Goal: Contribute content: Contribute content

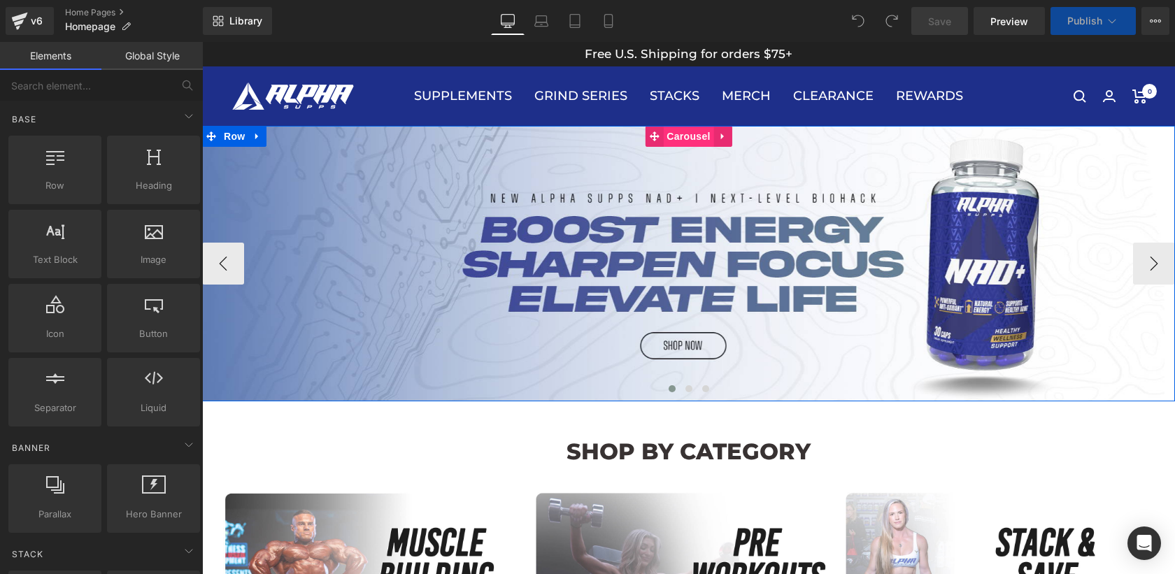
click at [679, 144] on span "Carousel" at bounding box center [688, 136] width 50 height 21
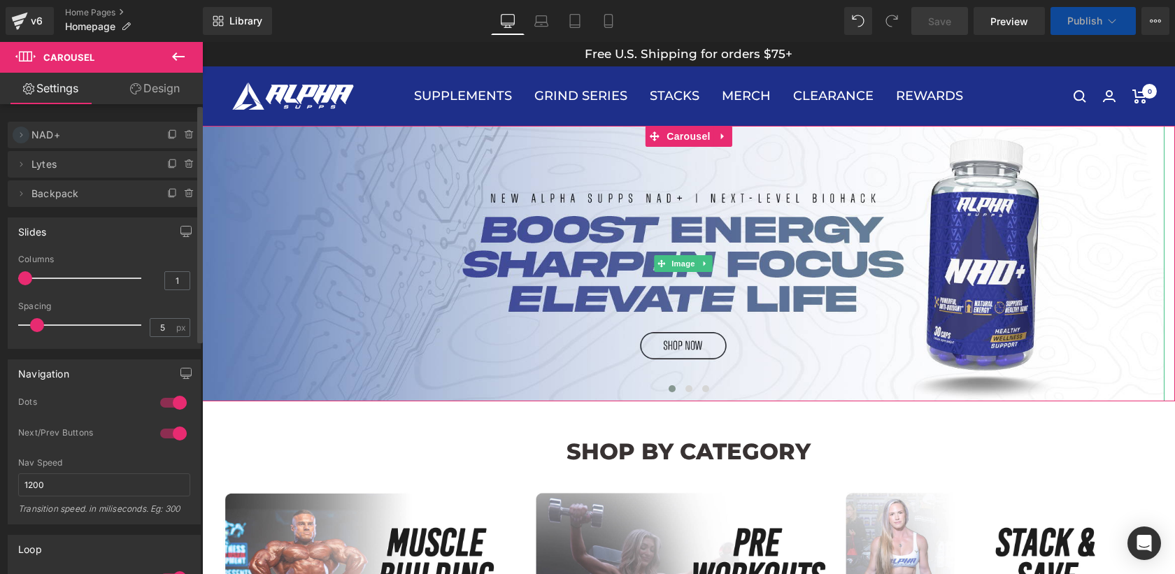
click at [20, 136] on icon at bounding box center [21, 134] width 3 height 5
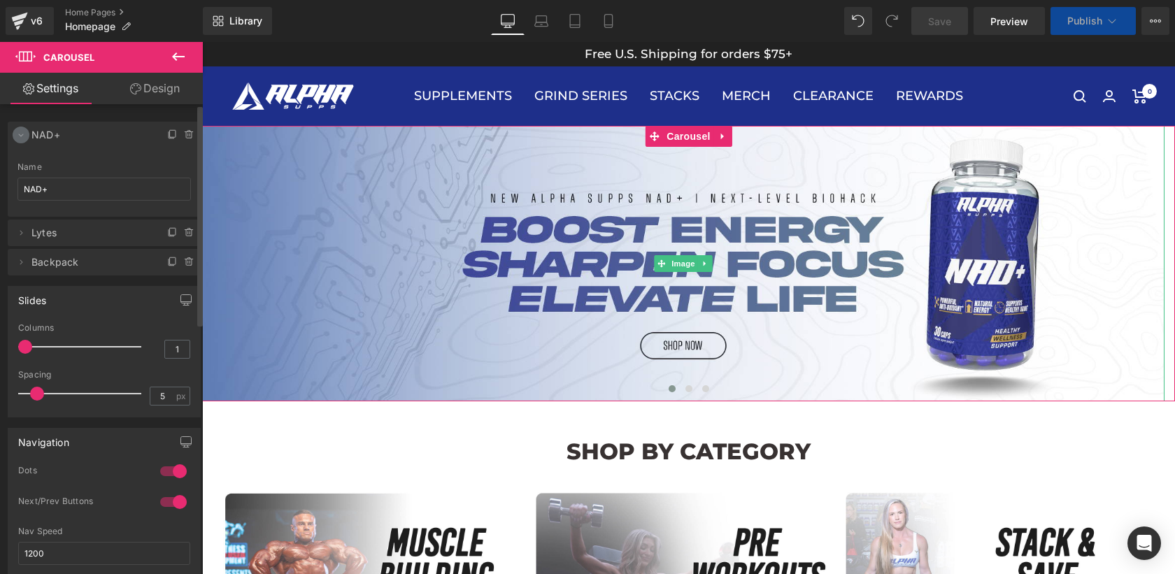
click at [20, 136] on icon at bounding box center [20, 134] width 11 height 11
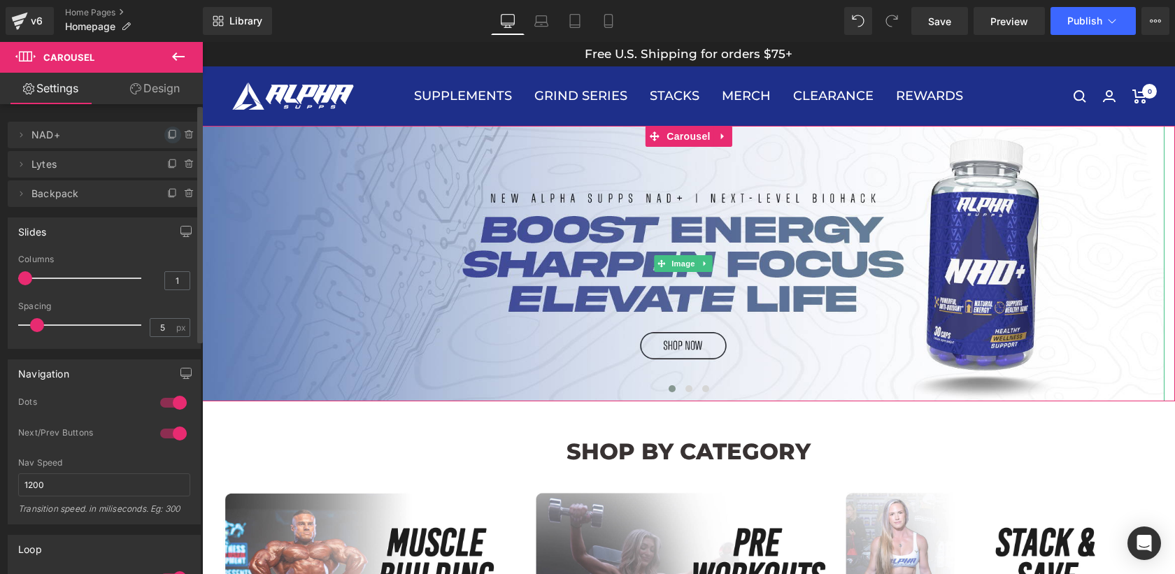
click at [171, 134] on icon at bounding box center [172, 134] width 11 height 11
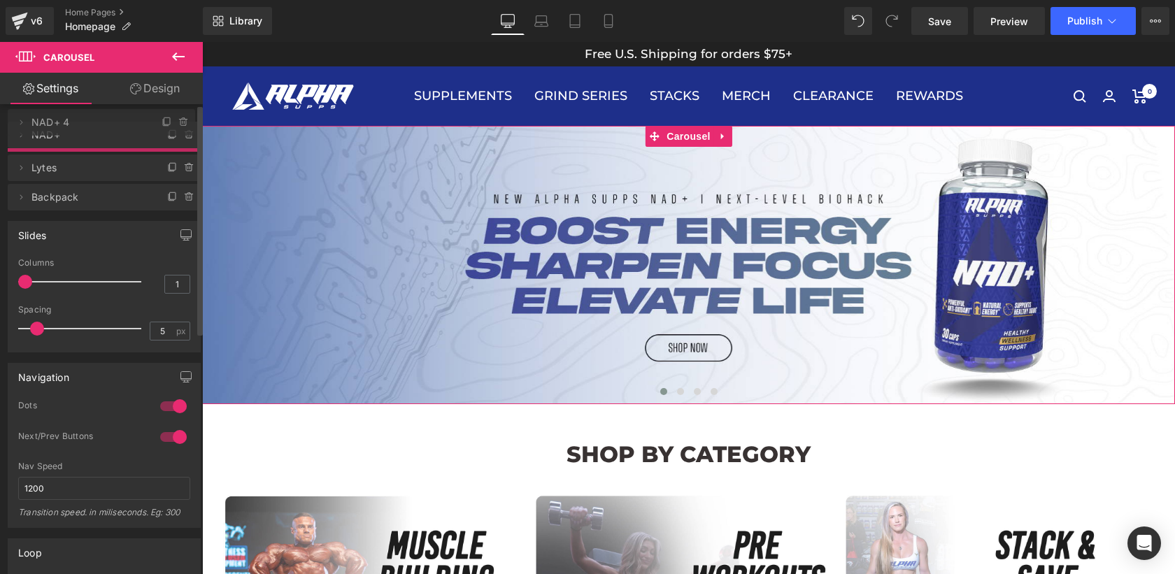
drag, startPoint x: 103, startPoint y: 169, endPoint x: 108, endPoint y: 127, distance: 42.3
drag, startPoint x: 89, startPoint y: 169, endPoint x: 122, endPoint y: 122, distance: 57.6
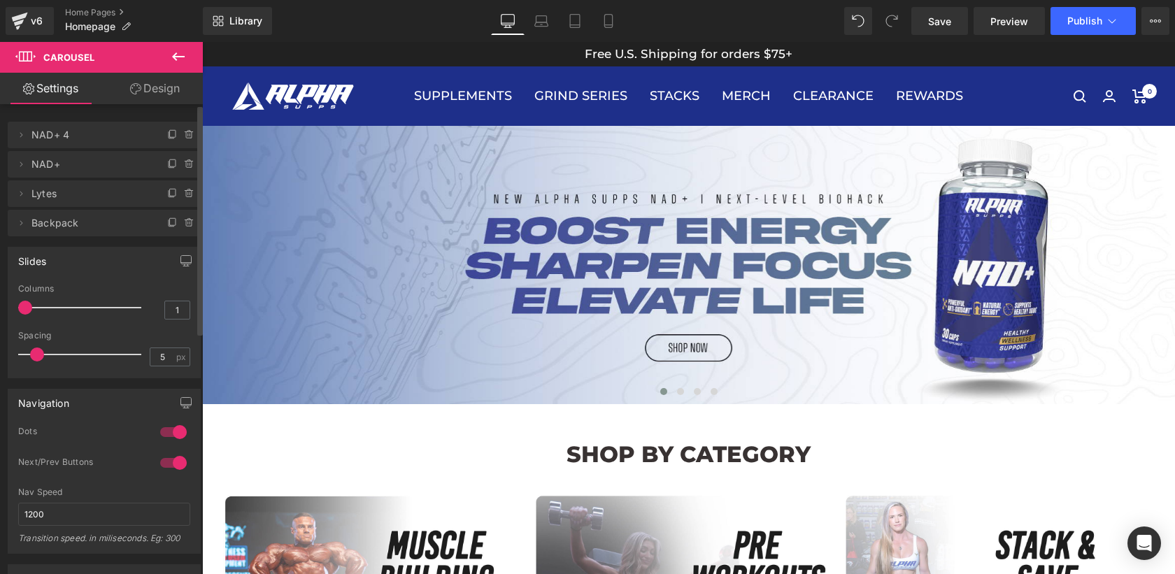
click at [78, 136] on span "NAD+ 4" at bounding box center [89, 135] width 117 height 27
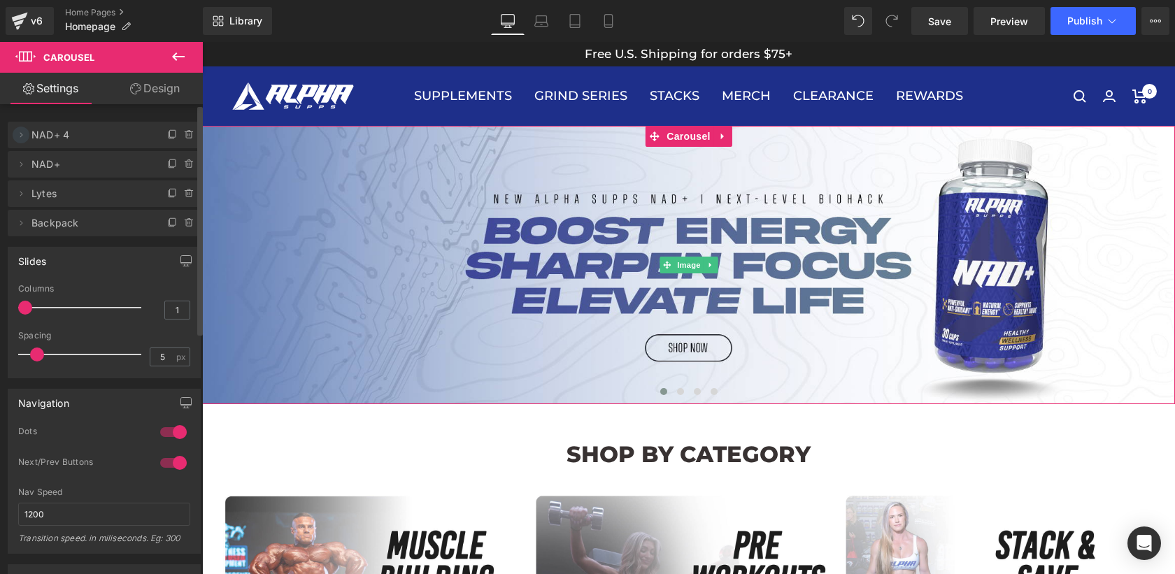
click at [24, 137] on icon at bounding box center [20, 134] width 11 height 11
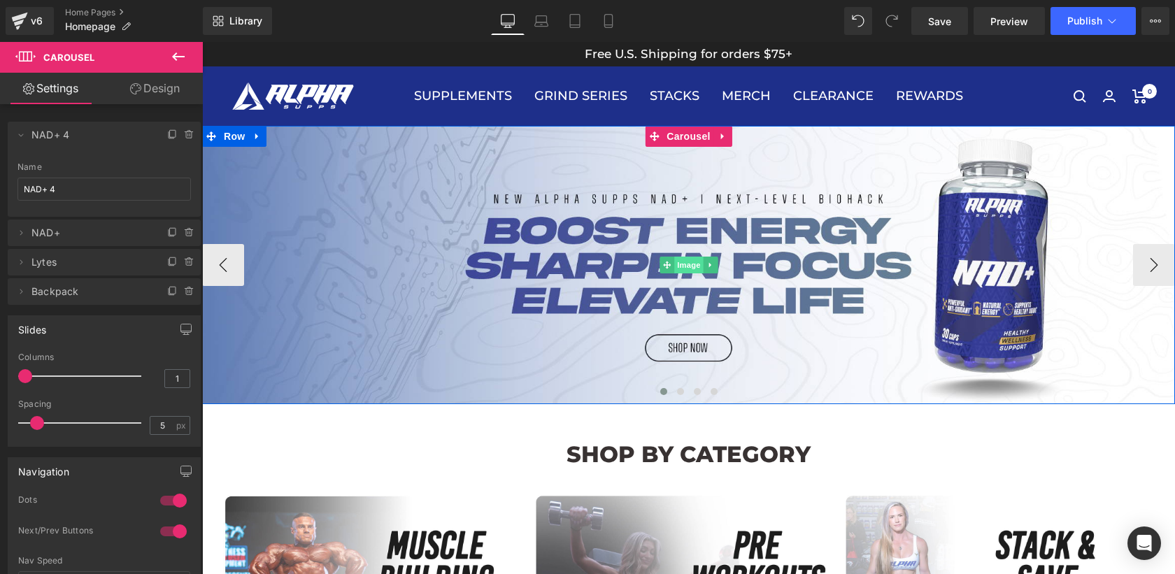
click at [685, 262] on span "Image" at bounding box center [688, 265] width 29 height 17
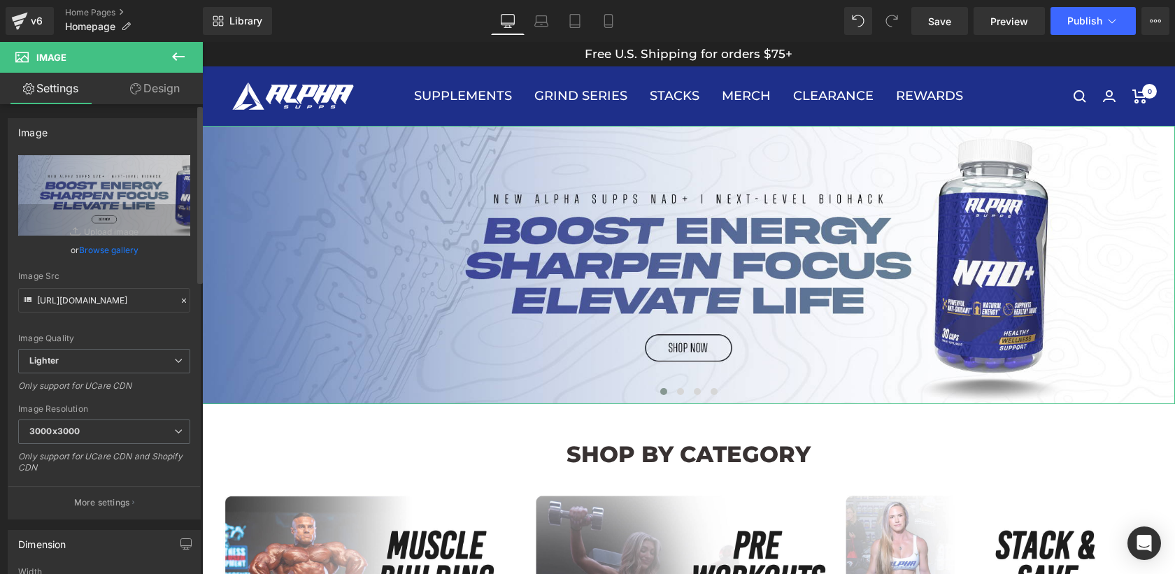
click at [101, 248] on link "Browse gallery" at bounding box center [108, 250] width 59 height 24
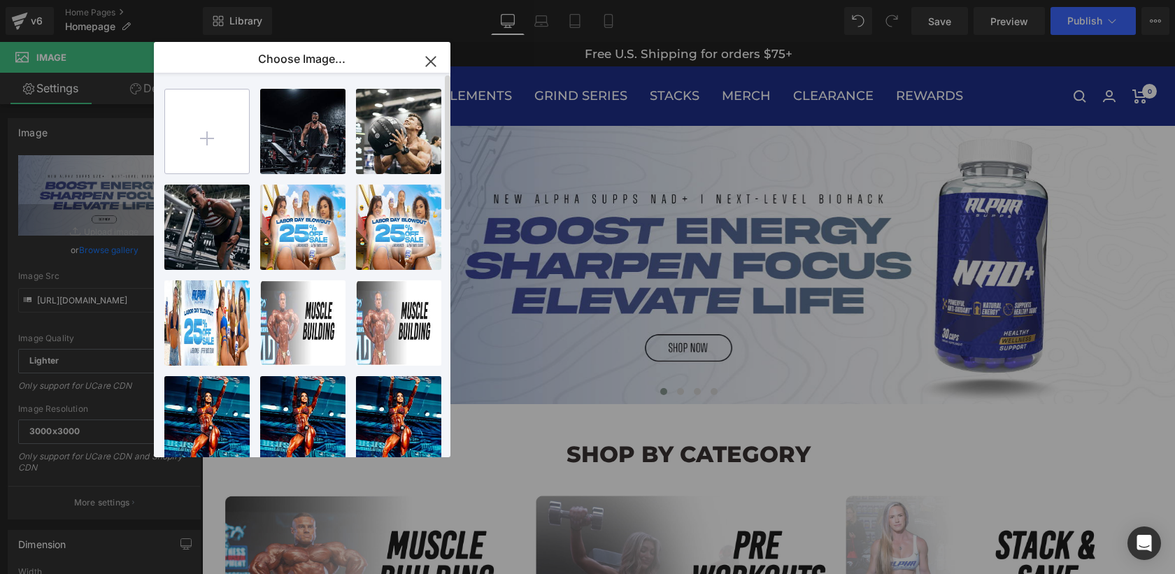
click at [211, 143] on input "file" at bounding box center [207, 132] width 84 height 84
type input "C:\fakepath\grindweb.jpg"
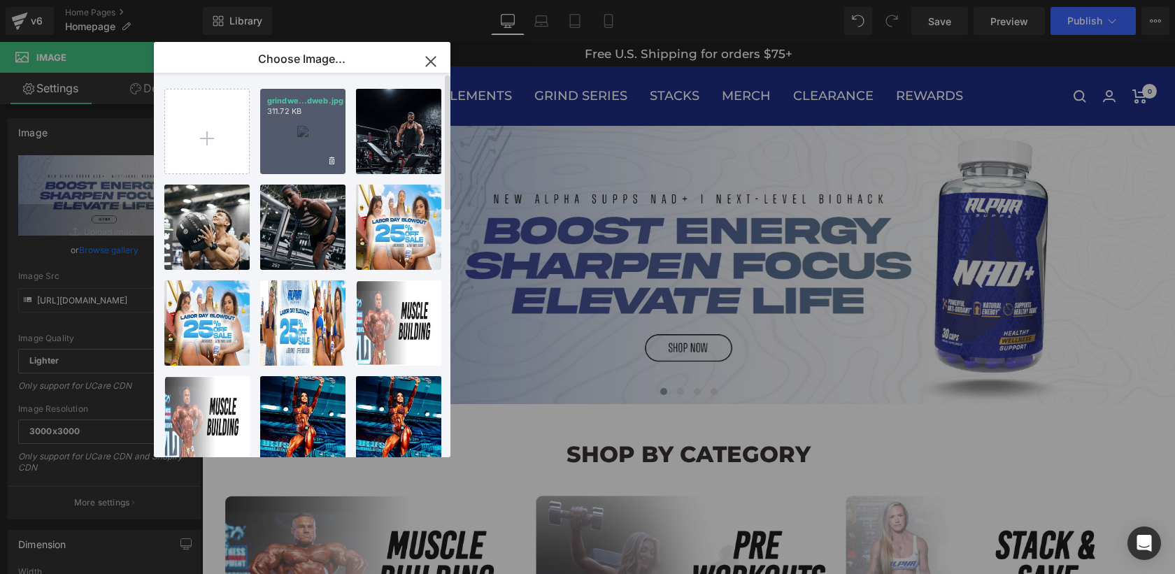
click at [309, 137] on div "grindwe...dweb.jpg 311.72 KB" at bounding box center [302, 131] width 85 height 85
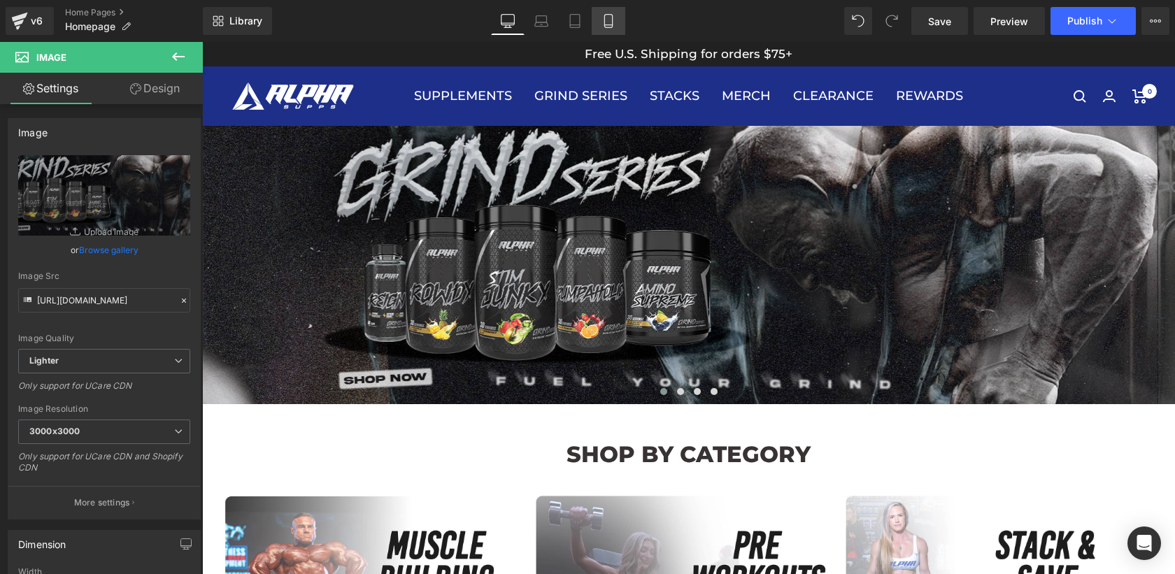
click at [609, 25] on icon at bounding box center [608, 25] width 8 height 0
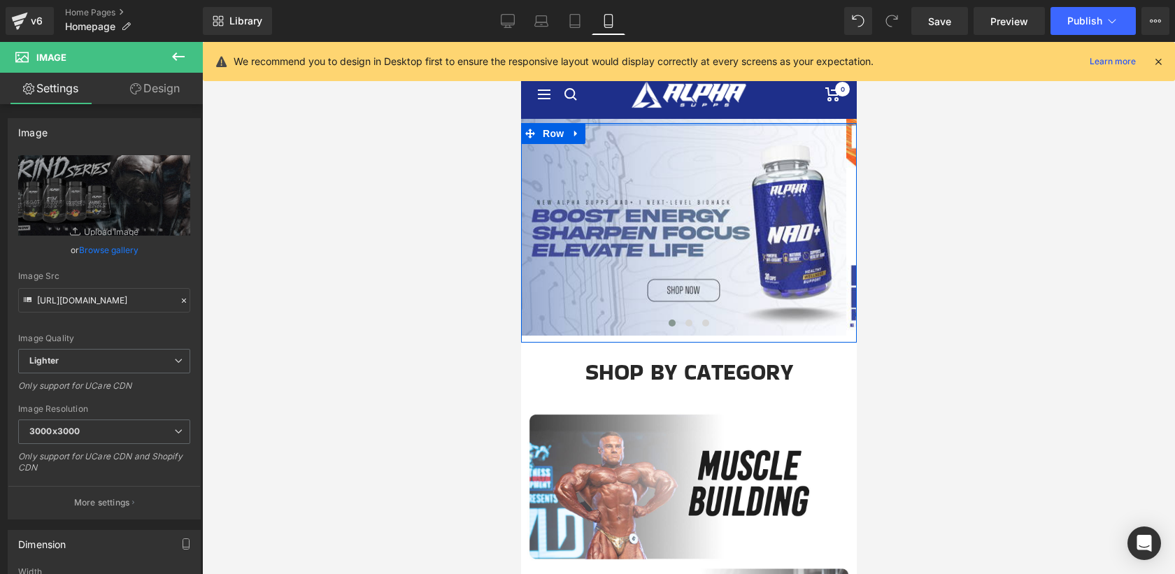
click at [679, 126] on div "Image Image Image ‹ › [GEOGRAPHIC_DATA]" at bounding box center [688, 233] width 336 height 220
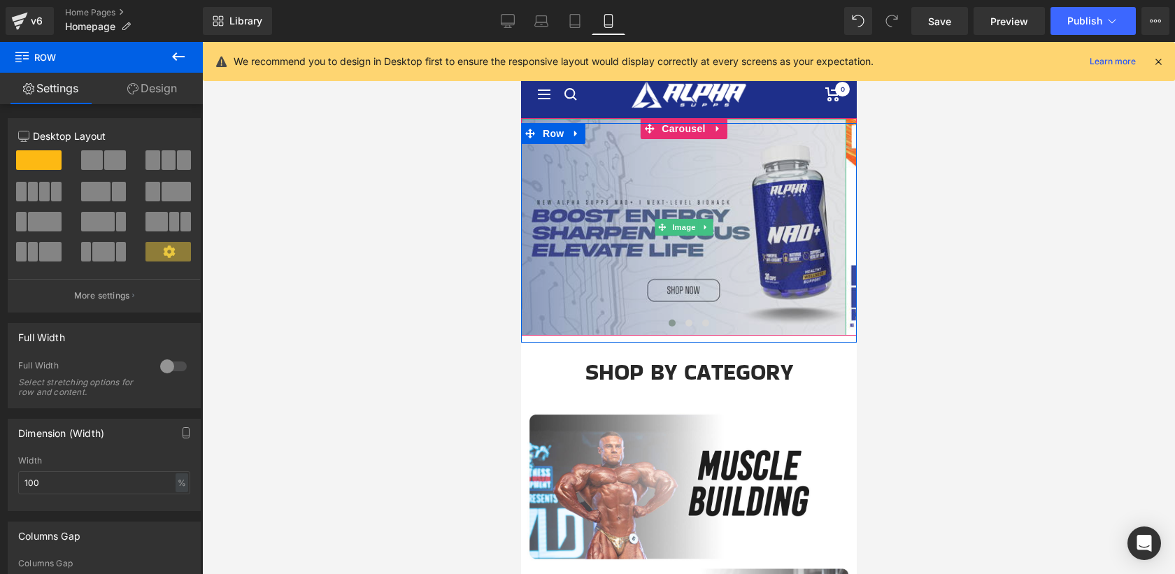
click at [723, 167] on img at bounding box center [682, 227] width 325 height 217
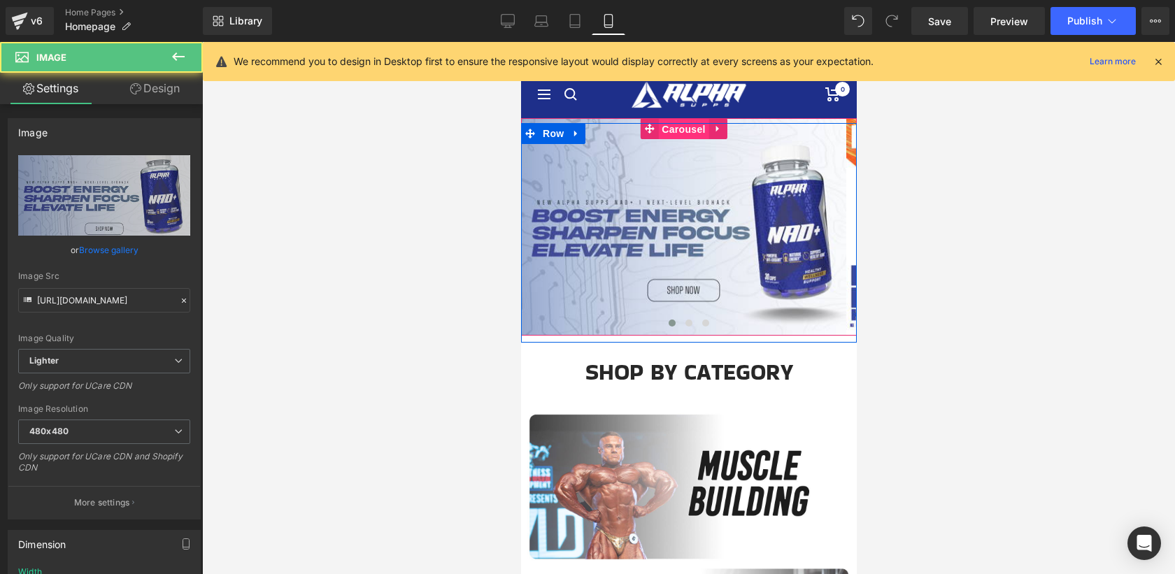
click at [692, 129] on span "Carousel" at bounding box center [682, 129] width 50 height 21
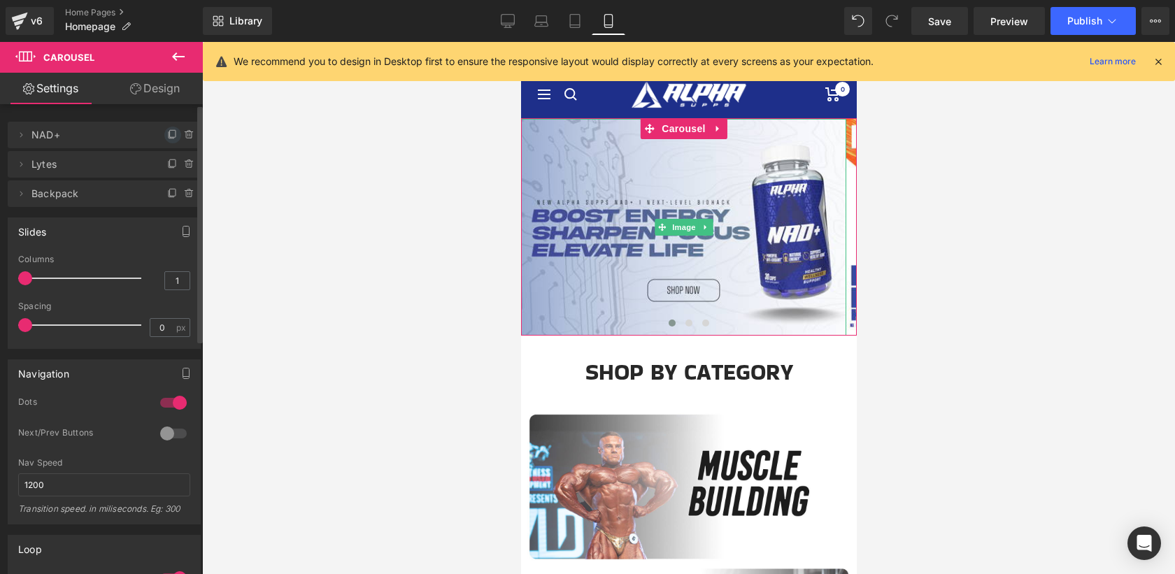
click at [170, 137] on icon at bounding box center [173, 133] width 6 height 7
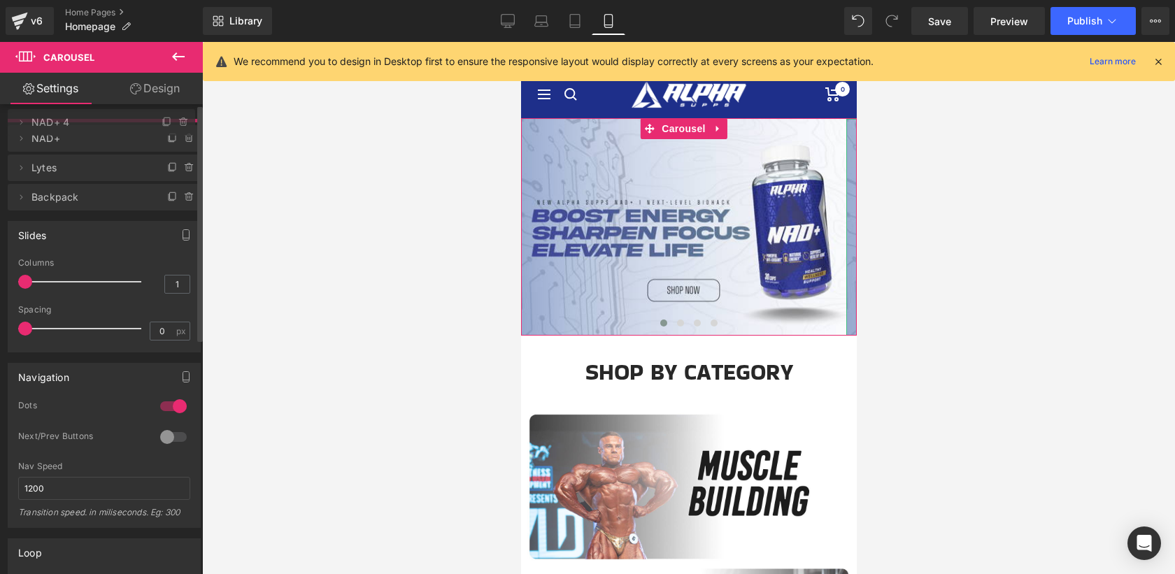
drag, startPoint x: 111, startPoint y: 164, endPoint x: 113, endPoint y: 122, distance: 42.1
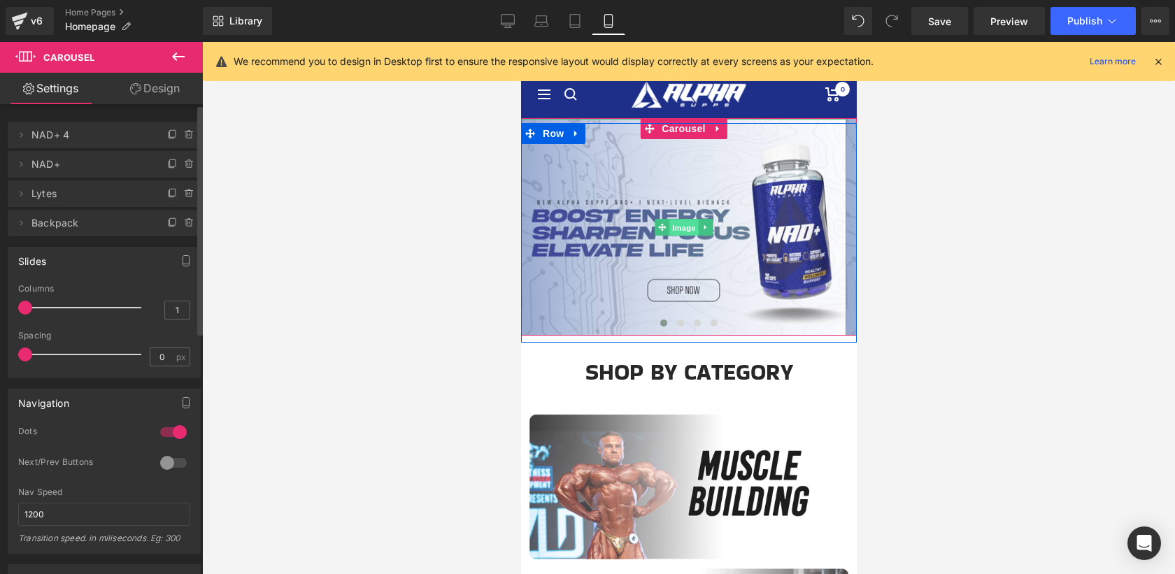
click at [680, 222] on span "Image" at bounding box center [683, 227] width 29 height 17
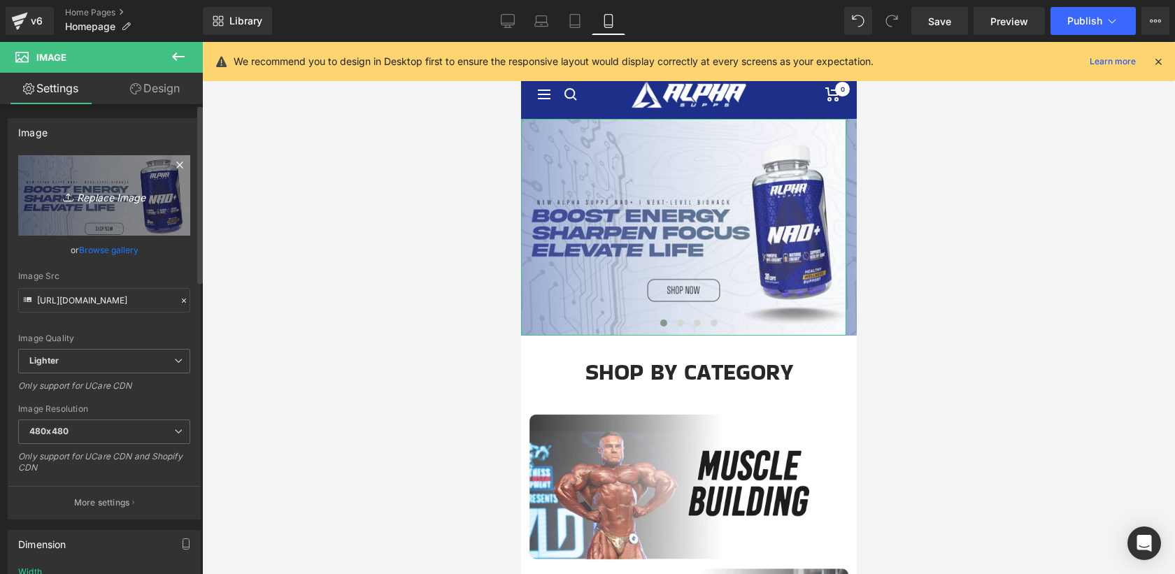
click at [105, 197] on icon "Replace Image" at bounding box center [104, 195] width 112 height 17
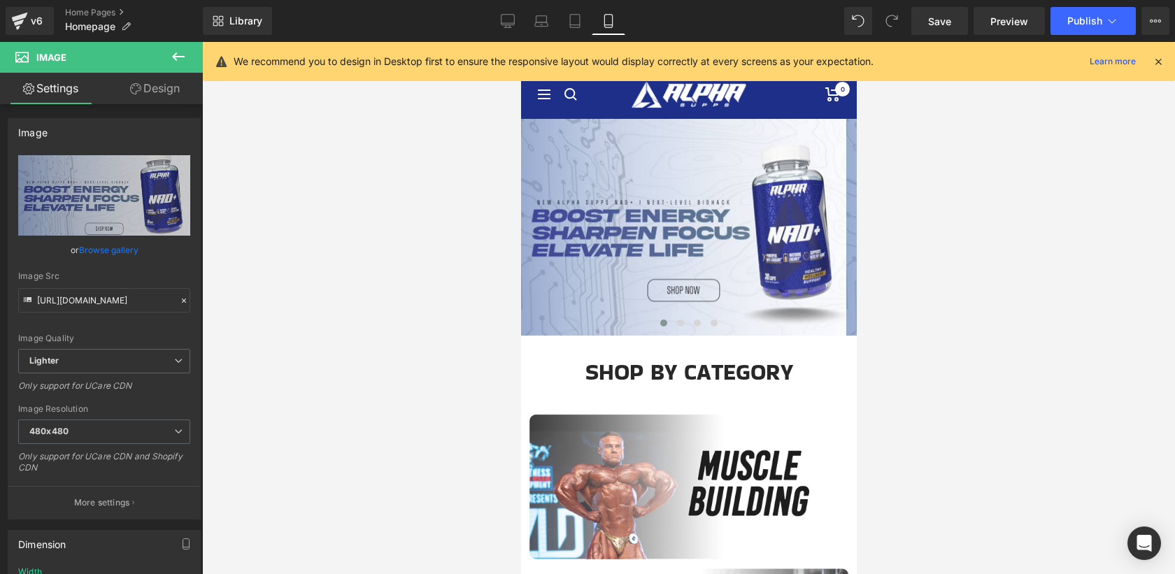
type input "C:\fakepath\grindmobile.jpg"
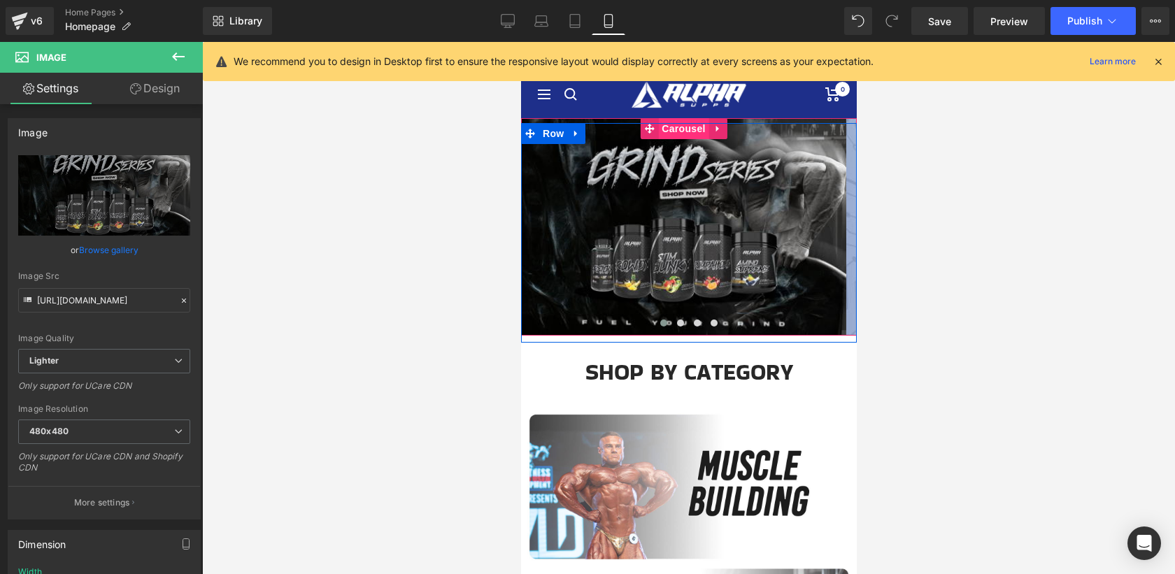
click at [684, 130] on span "Carousel" at bounding box center [682, 128] width 50 height 21
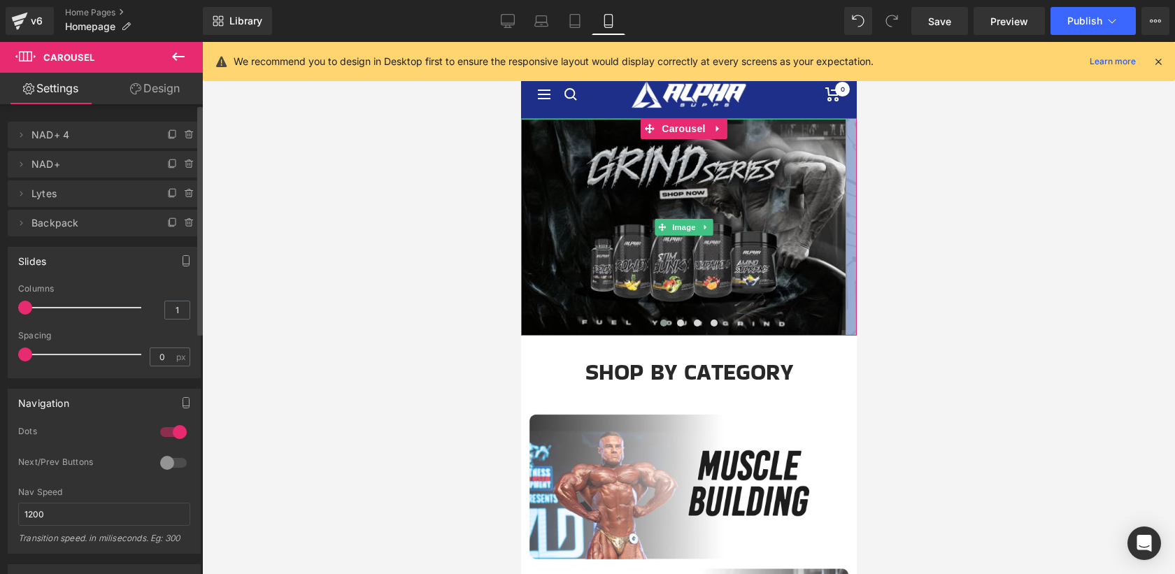
click at [58, 134] on span "NAD+ 4" at bounding box center [89, 135] width 117 height 27
click at [25, 136] on icon at bounding box center [20, 134] width 11 height 11
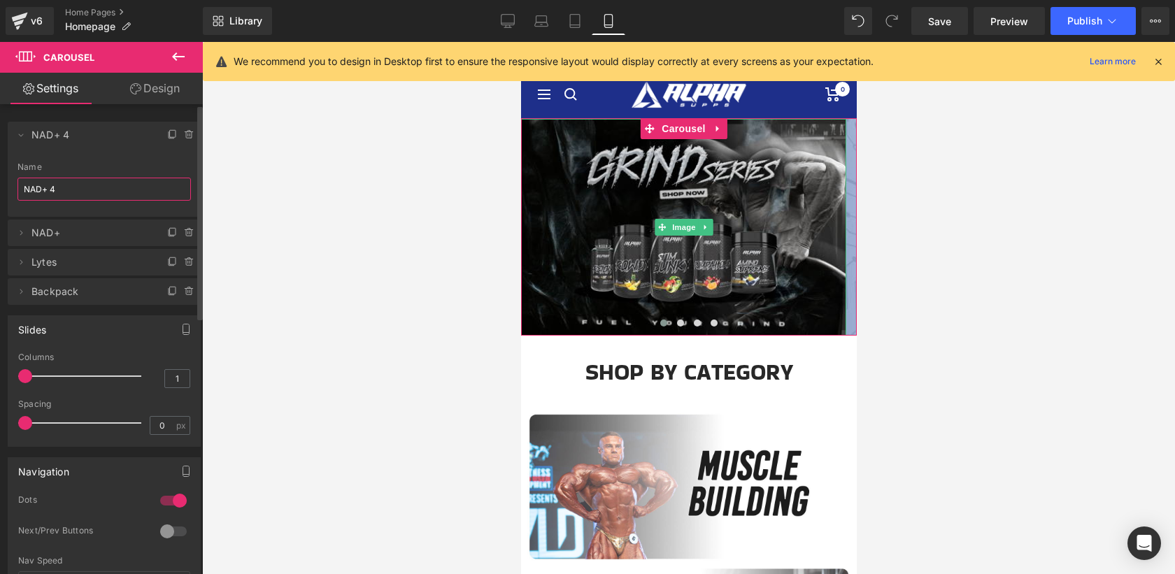
click at [72, 187] on input "NAD+ 4" at bounding box center [103, 189] width 173 height 23
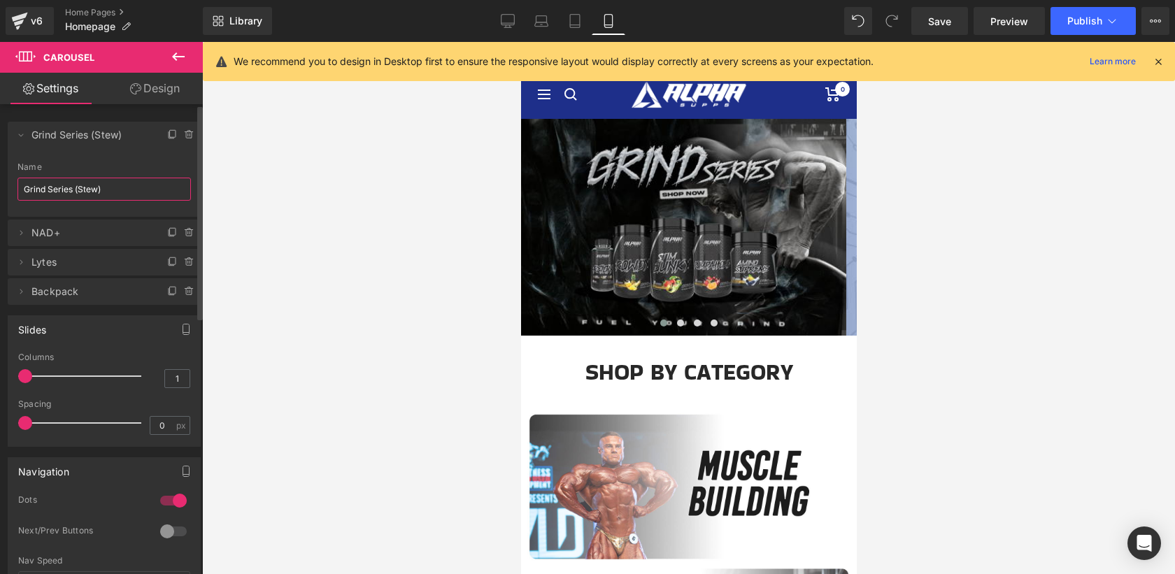
type input "Grind Series (Stew)"
click at [127, 159] on li "Delete Cancel Grind Series (Stew) NAD+ 4 Name Grind Series (Stew)" at bounding box center [104, 169] width 193 height 95
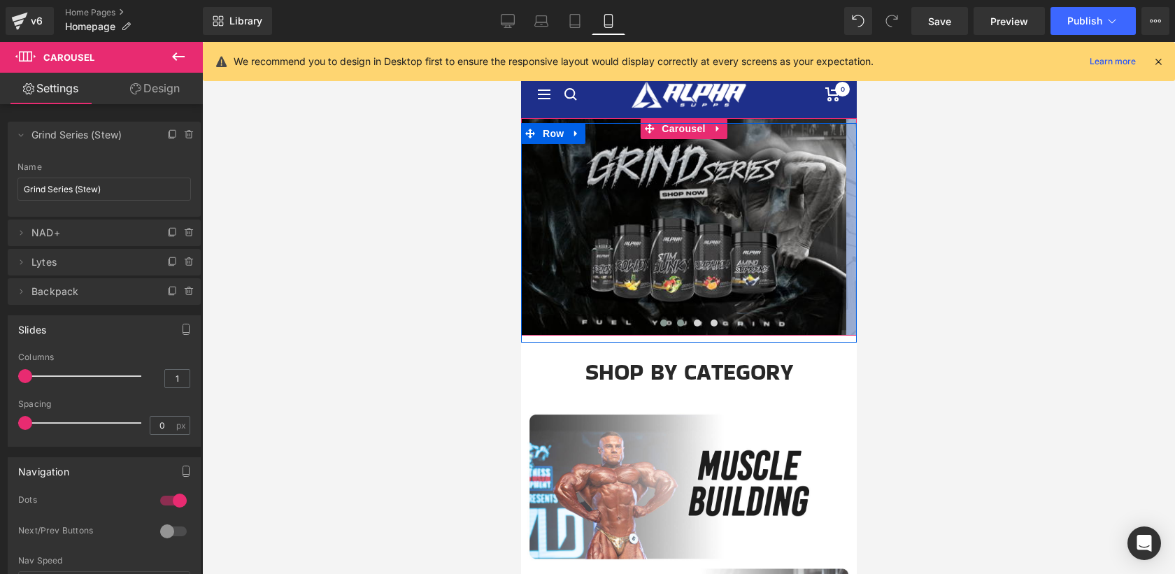
click at [676, 322] on span at bounding box center [679, 323] width 7 height 7
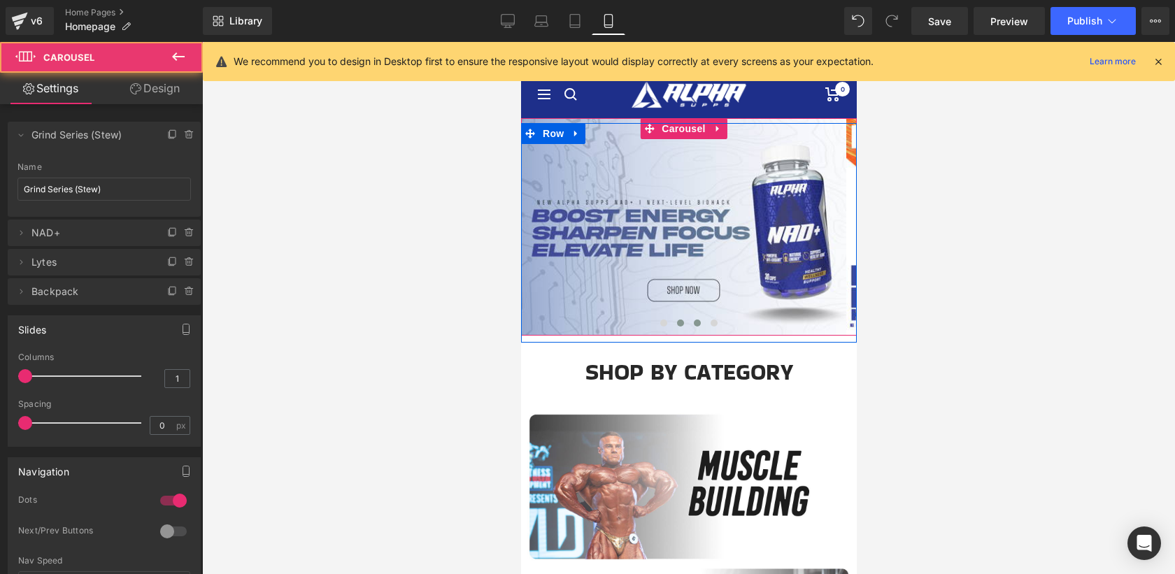
click at [698, 326] on button at bounding box center [696, 323] width 17 height 14
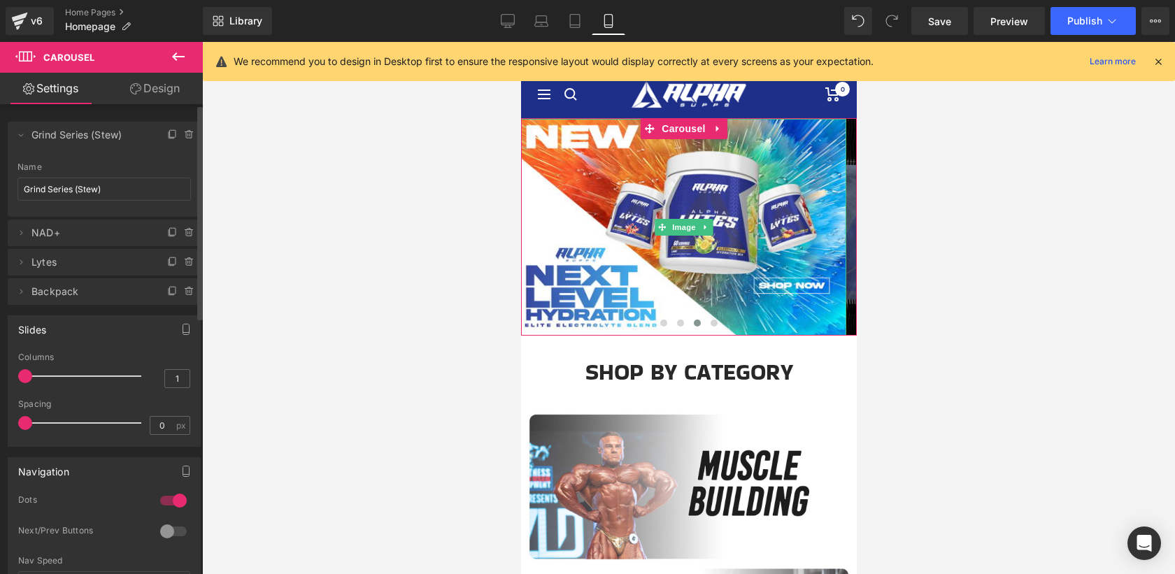
click at [98, 271] on span "Lytes" at bounding box center [89, 262] width 117 height 27
click at [19, 266] on icon at bounding box center [20, 262] width 11 height 11
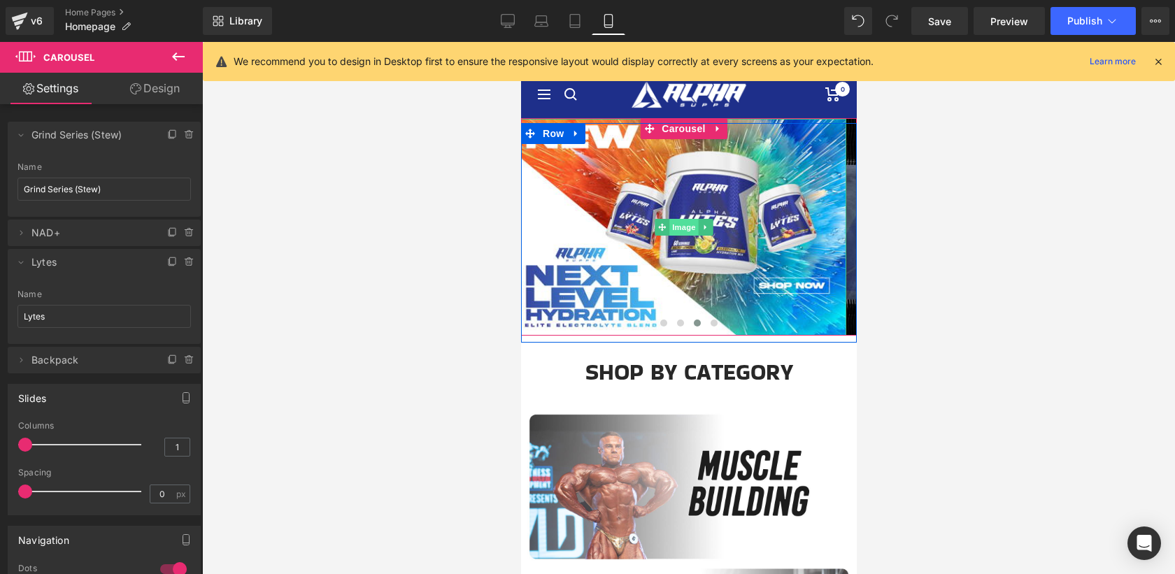
click at [683, 222] on span "Image" at bounding box center [683, 227] width 29 height 17
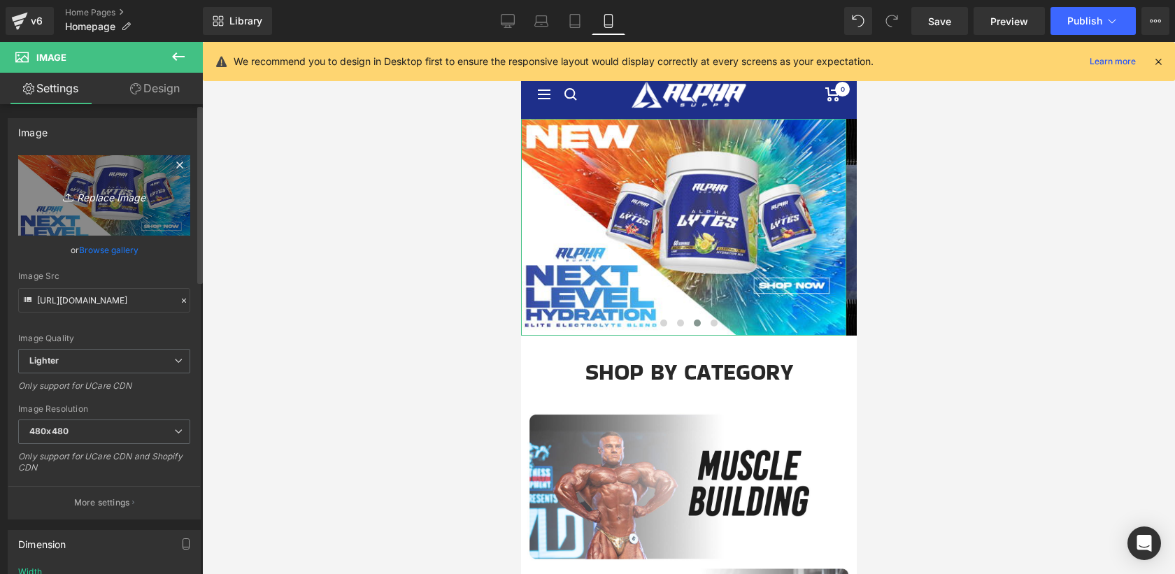
click at [108, 190] on icon "Replace Image" at bounding box center [104, 195] width 112 height 17
type input "C:\fakepath\LYTESBANMOB.jpg"
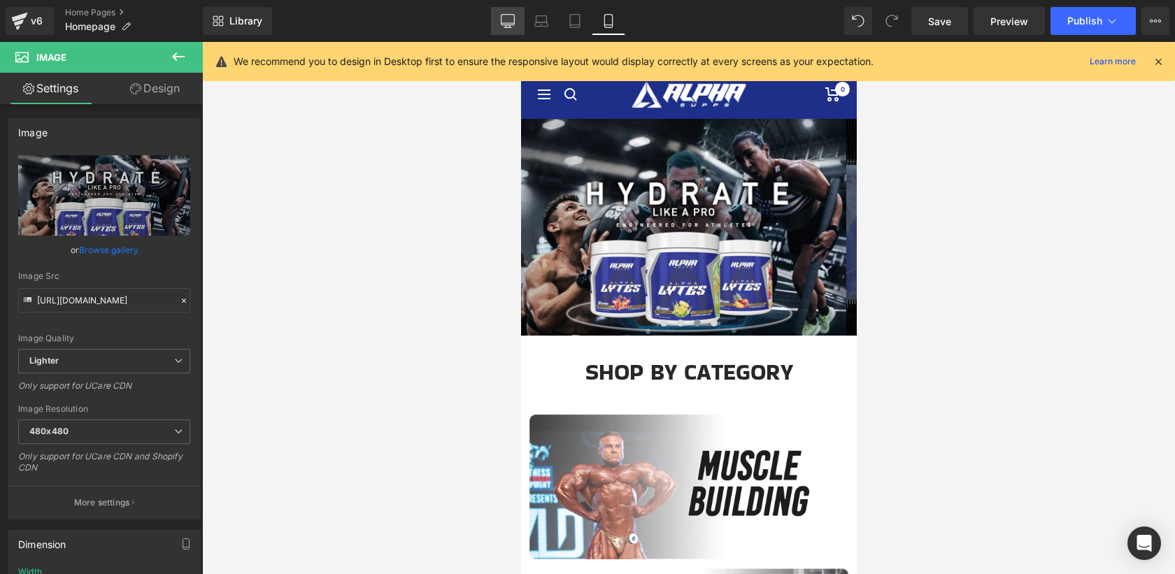
click at [511, 25] on icon at bounding box center [508, 21] width 14 height 14
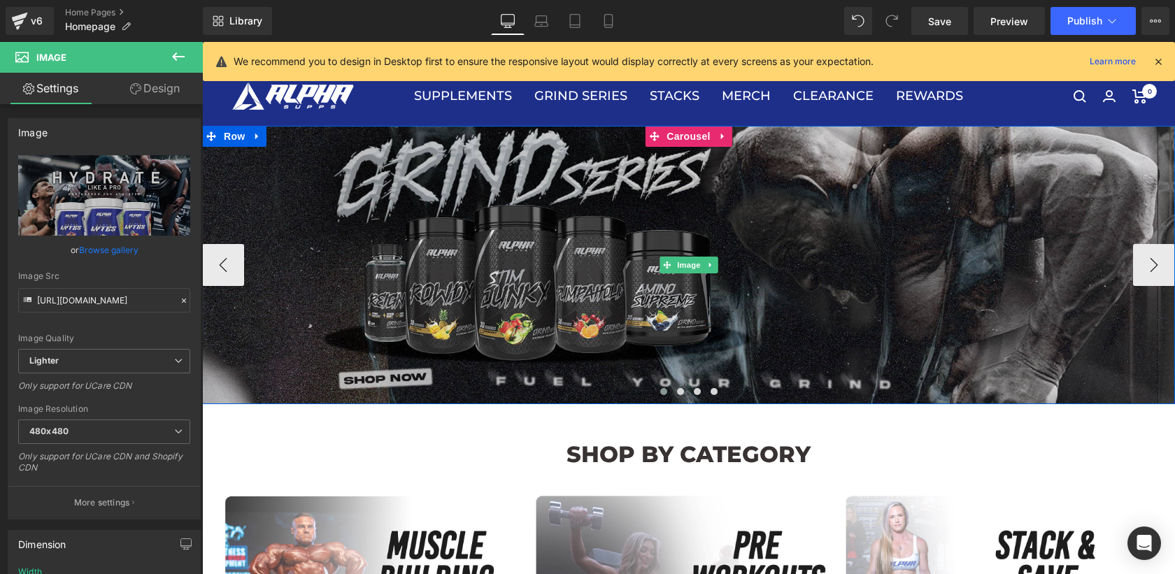
click at [683, 205] on img at bounding box center [688, 265] width 973 height 278
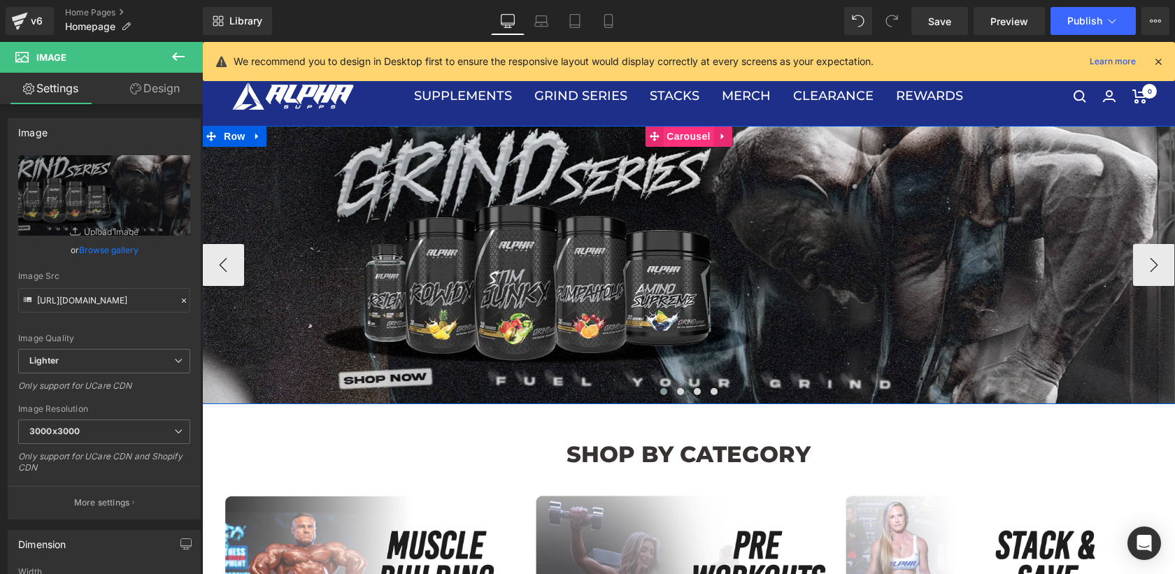
click at [676, 145] on span "Carousel" at bounding box center [688, 136] width 50 height 21
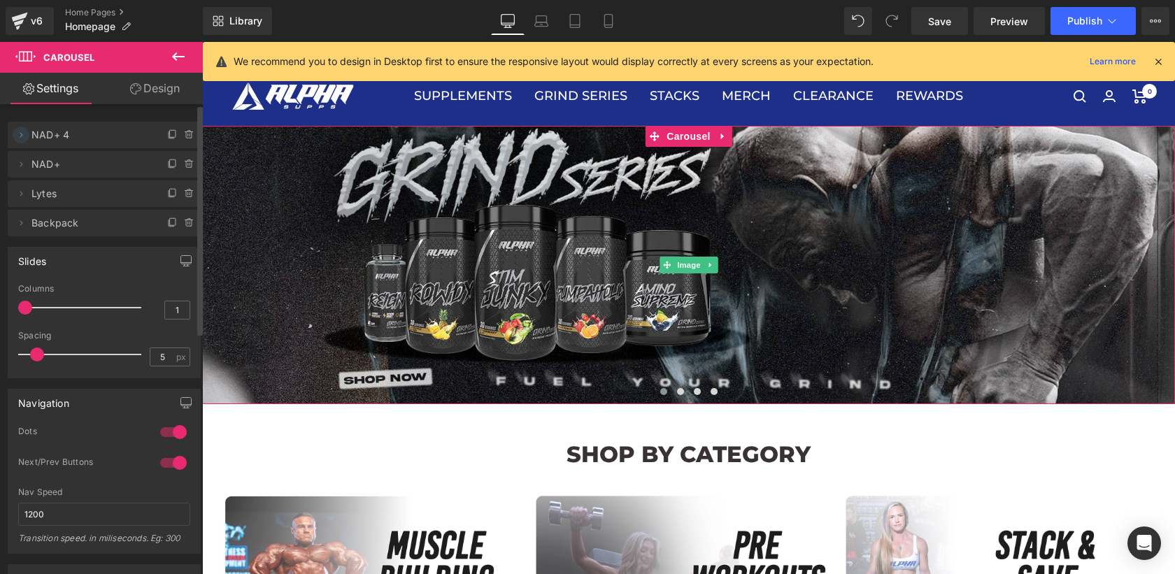
click at [16, 134] on icon at bounding box center [20, 134] width 11 height 11
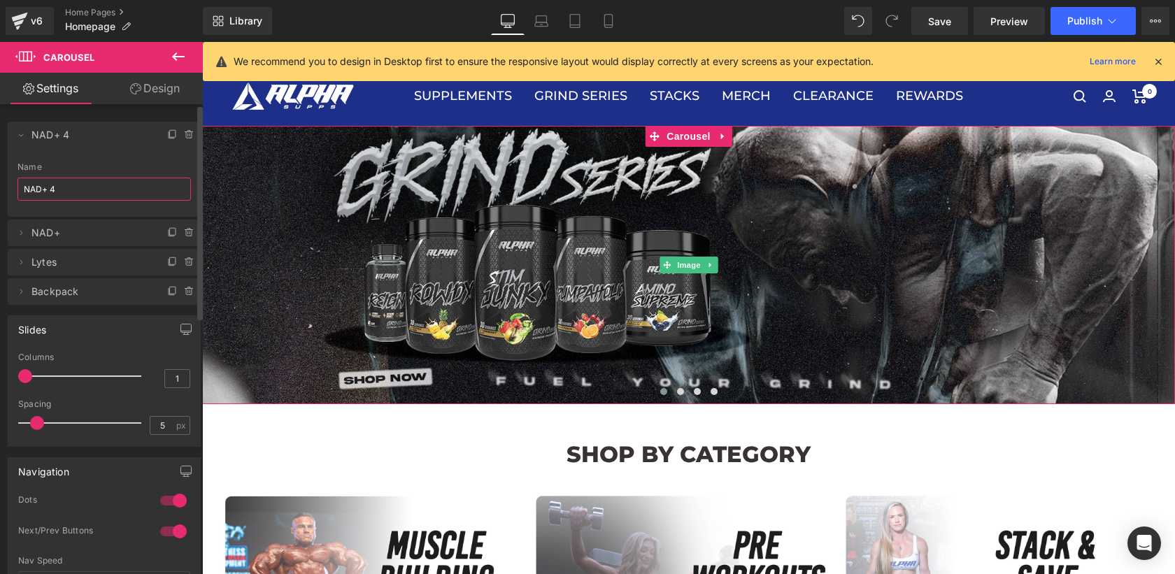
click at [72, 187] on input "NAD+ 4" at bounding box center [103, 189] width 173 height 23
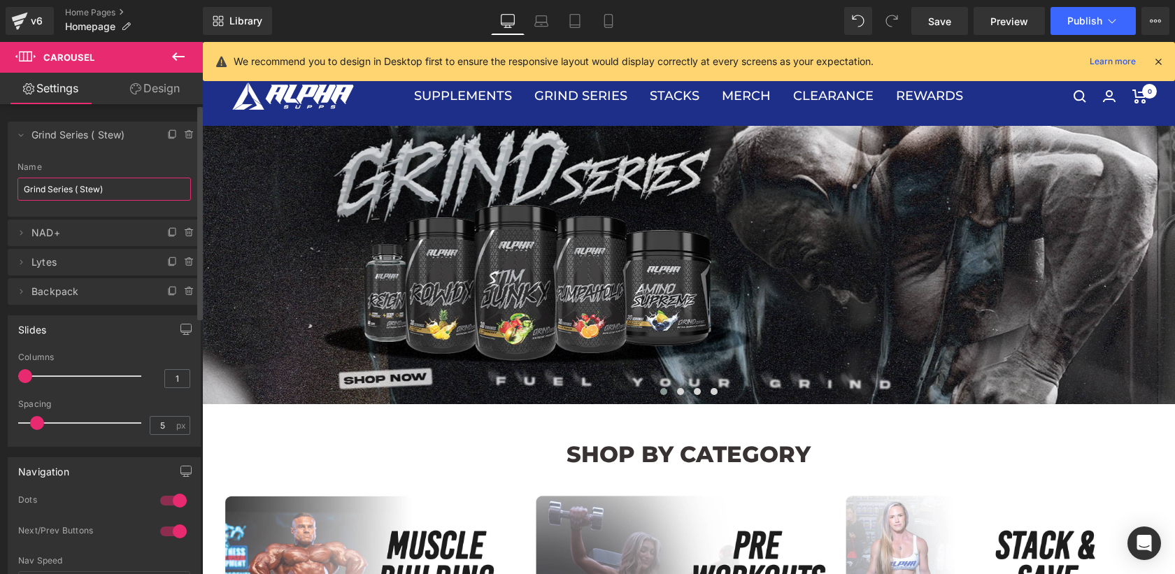
click at [83, 189] on input "Grind Series ( Stew)" at bounding box center [103, 189] width 173 height 23
click at [86, 268] on span "Lytes" at bounding box center [89, 262] width 117 height 27
type input "Grind Series (Stew)"
click at [20, 264] on icon at bounding box center [20, 262] width 11 height 11
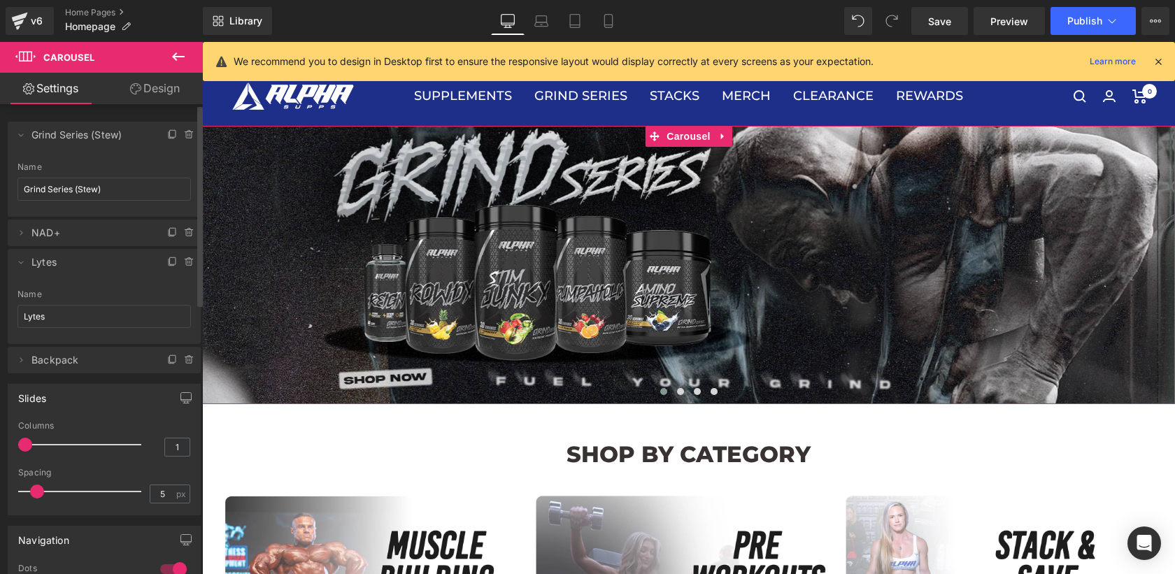
click at [88, 263] on span "Lytes" at bounding box center [89, 262] width 117 height 27
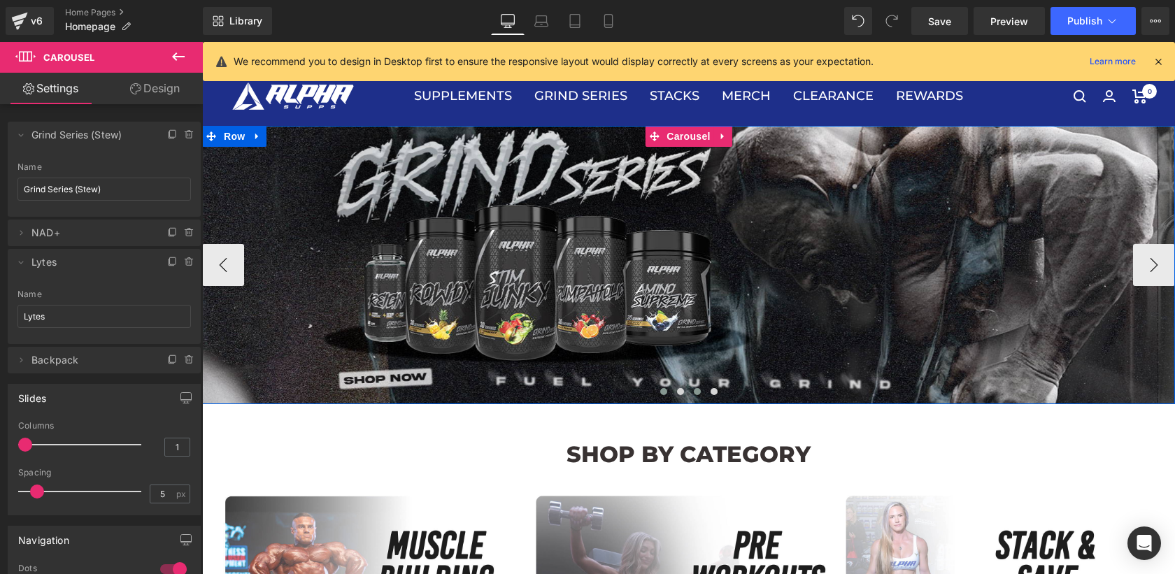
click at [694, 388] on span at bounding box center [697, 391] width 7 height 7
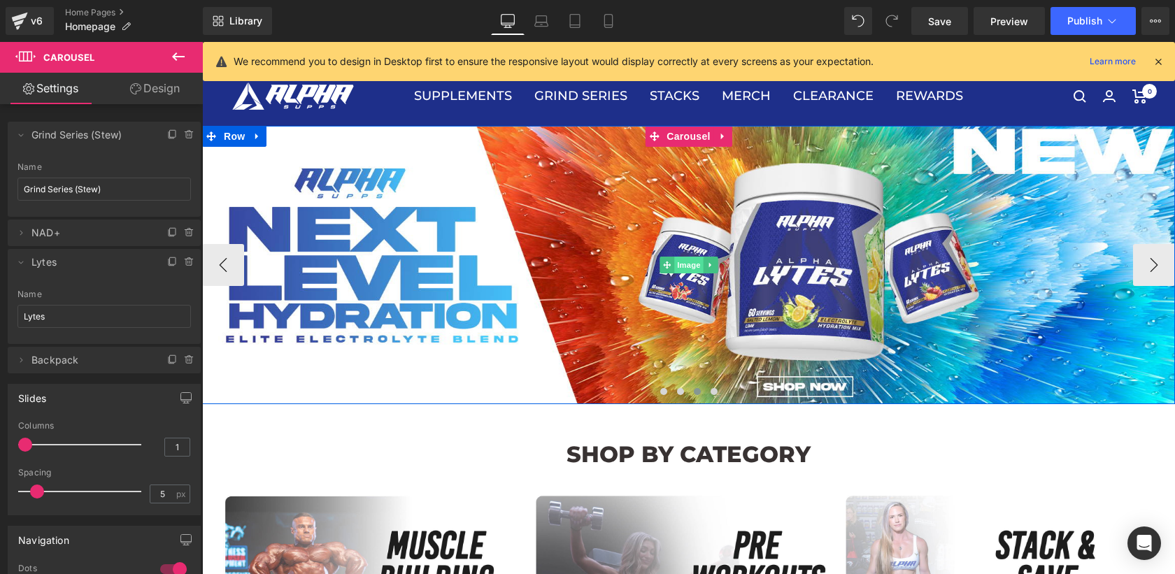
click at [680, 263] on span "Image" at bounding box center [688, 265] width 29 height 17
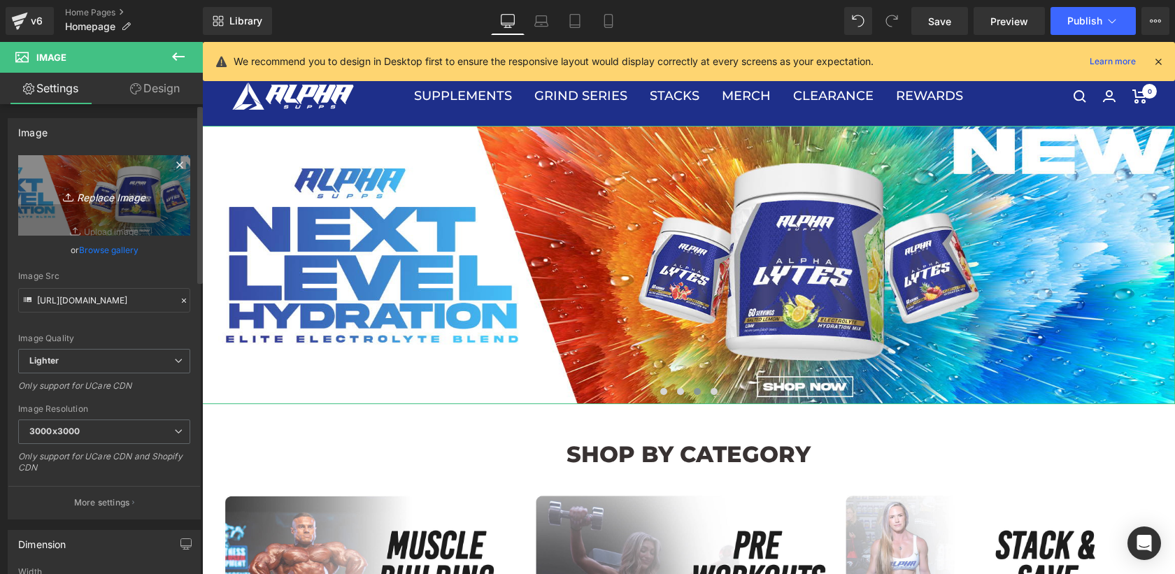
click at [115, 197] on icon "Replace Image" at bounding box center [104, 195] width 112 height 17
type input "C:\fakepath\LYTESBANWEB.jpg"
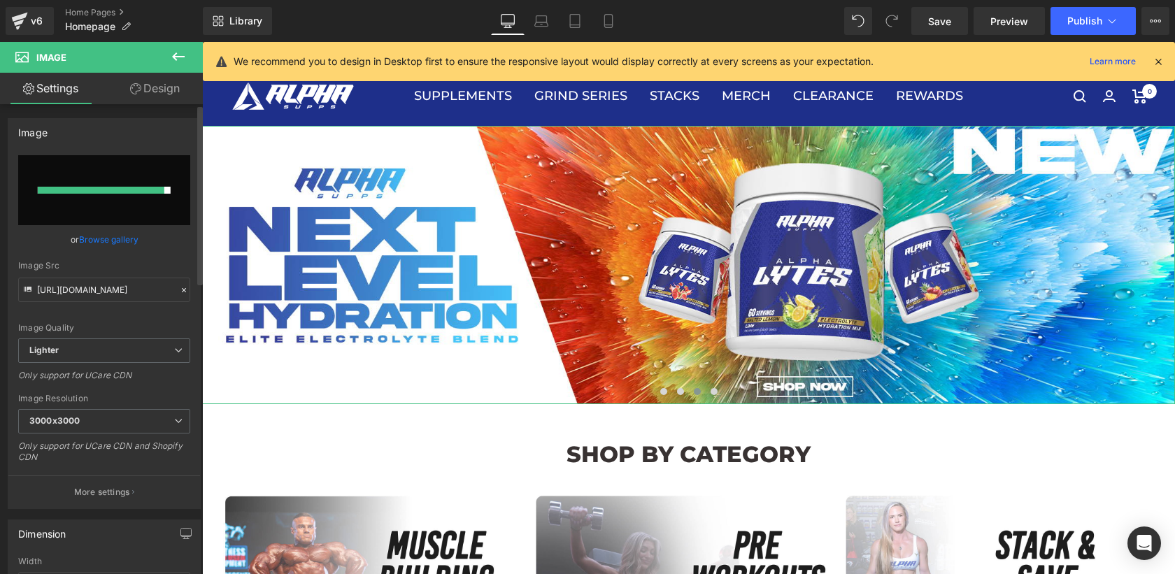
click at [101, 241] on link "Browse gallery" at bounding box center [108, 239] width 59 height 24
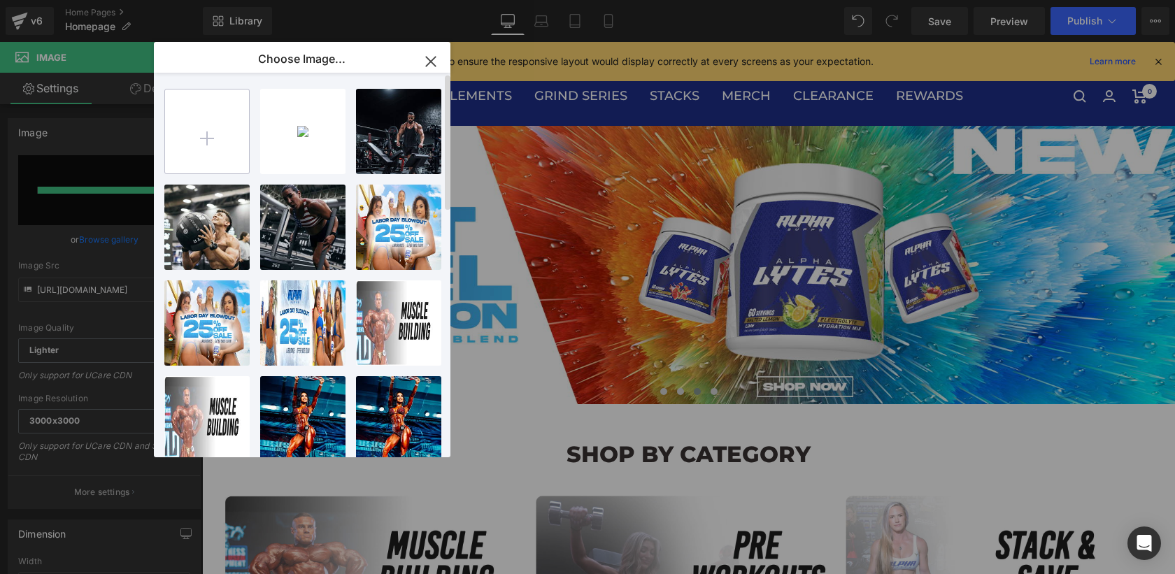
click at [202, 126] on input "file" at bounding box center [207, 132] width 84 height 84
type input "C:\fakepath\LYTESBANWEB.jpg"
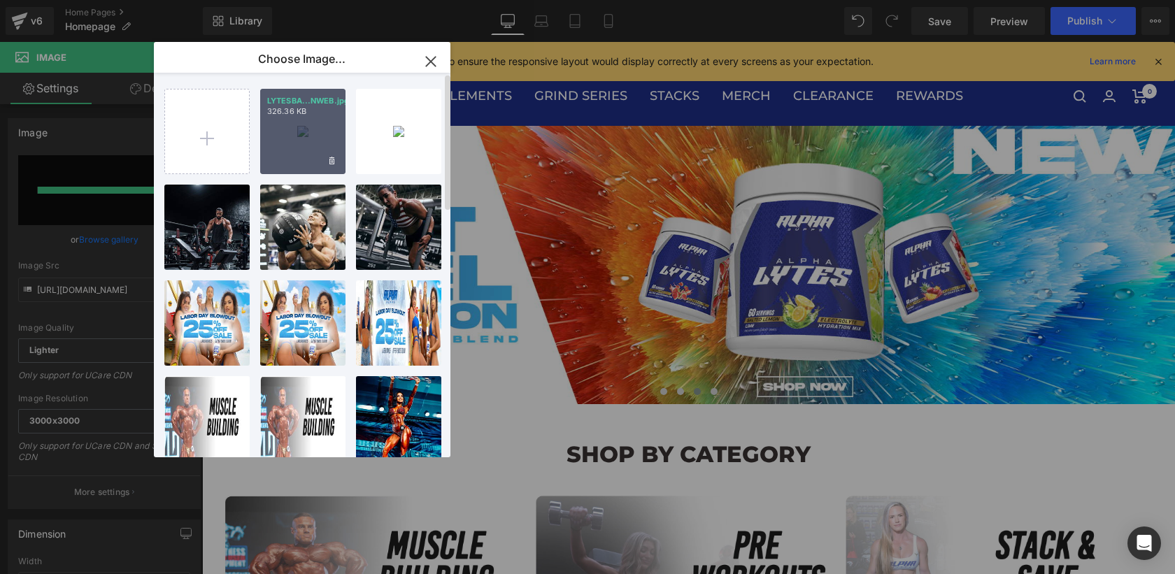
click at [311, 127] on div "LYTESBA...NWEB.jpg 326.36 KB" at bounding box center [302, 131] width 85 height 85
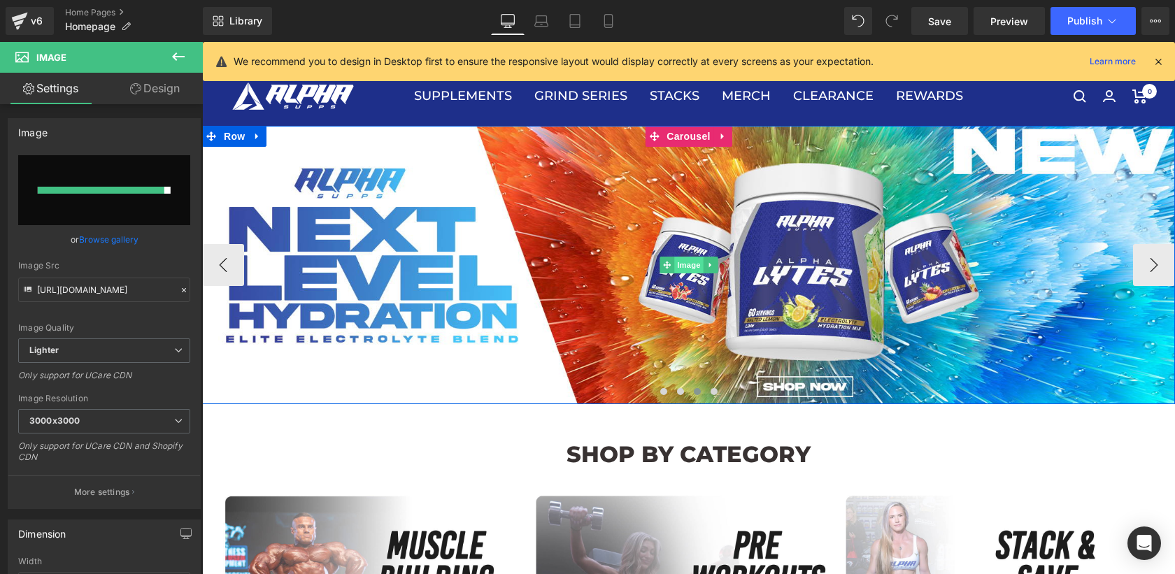
click at [674, 263] on span "Image" at bounding box center [688, 265] width 29 height 17
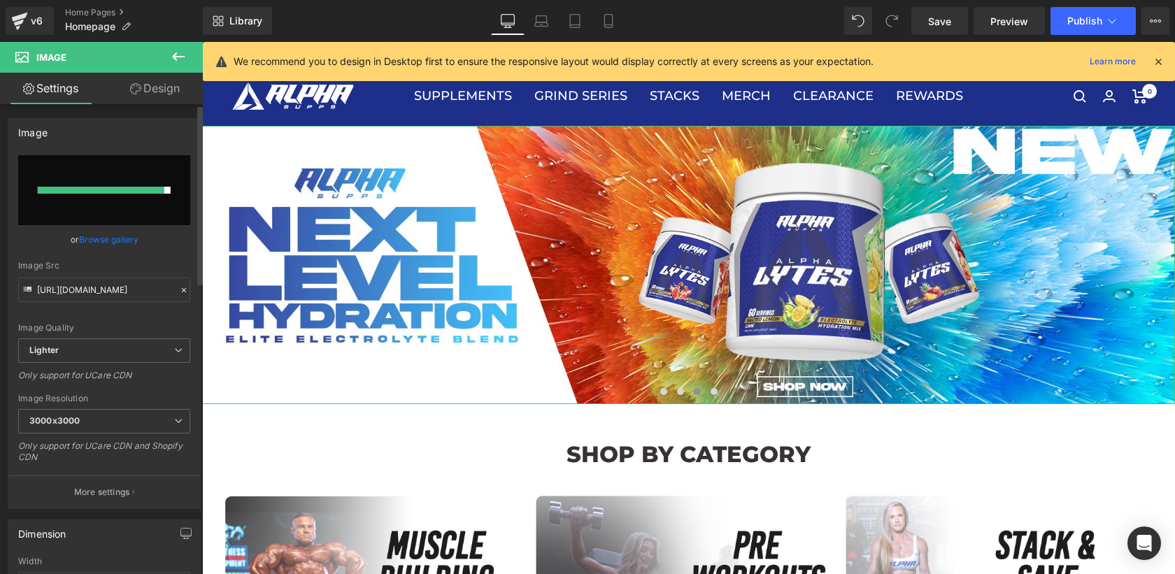
click at [109, 185] on input "file" at bounding box center [104, 190] width 172 height 70
type input "C:\fakepath\LYTESBANWEB.jpg"
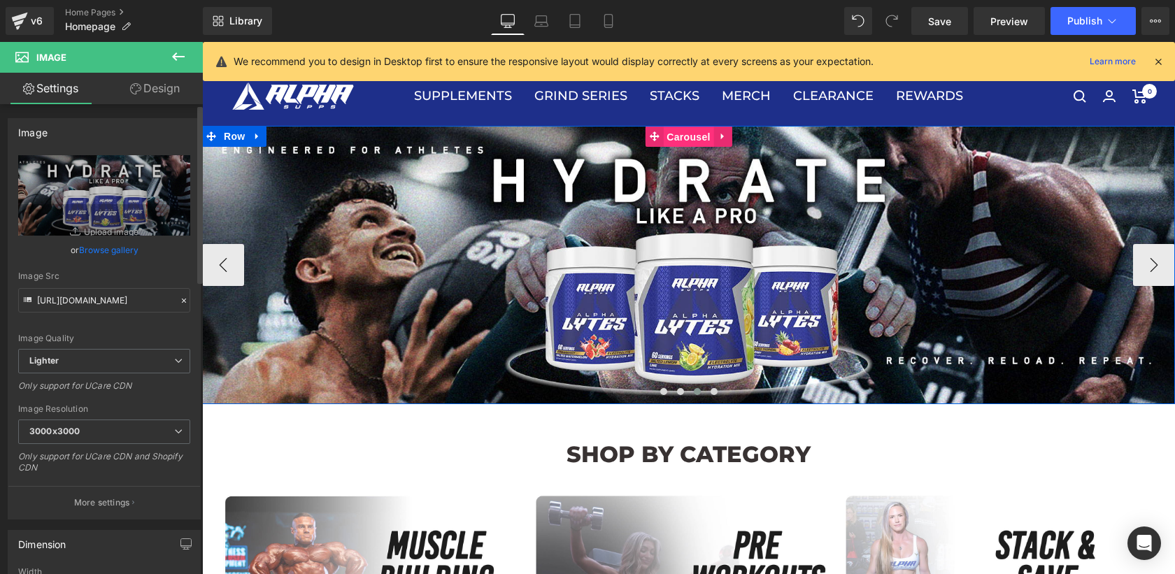
click at [683, 141] on span "Carousel" at bounding box center [688, 137] width 50 height 21
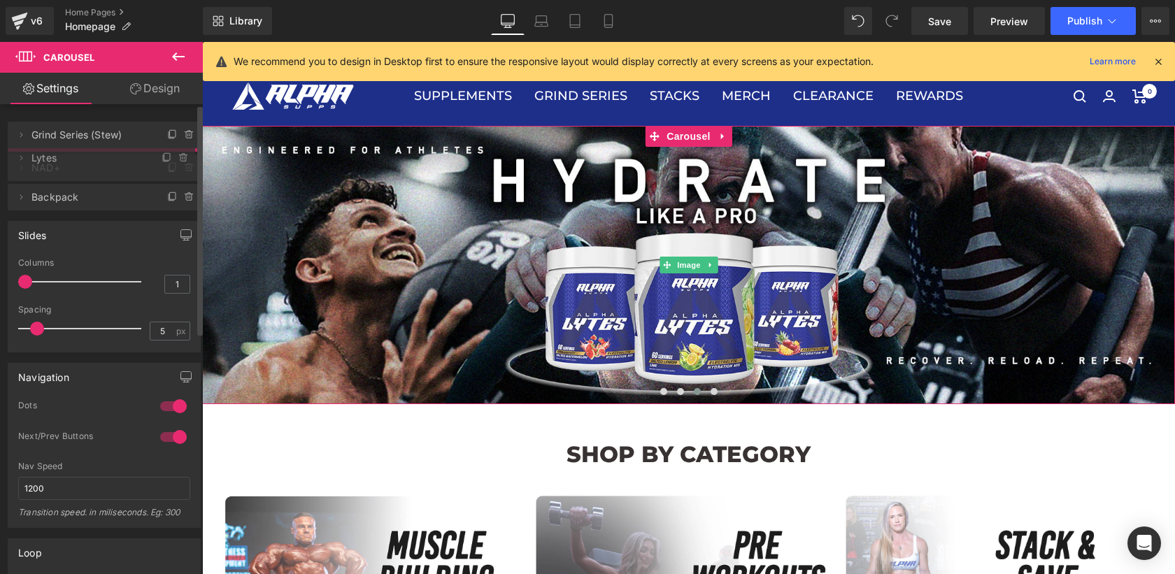
drag, startPoint x: 103, startPoint y: 197, endPoint x: 98, endPoint y: 161, distance: 36.0
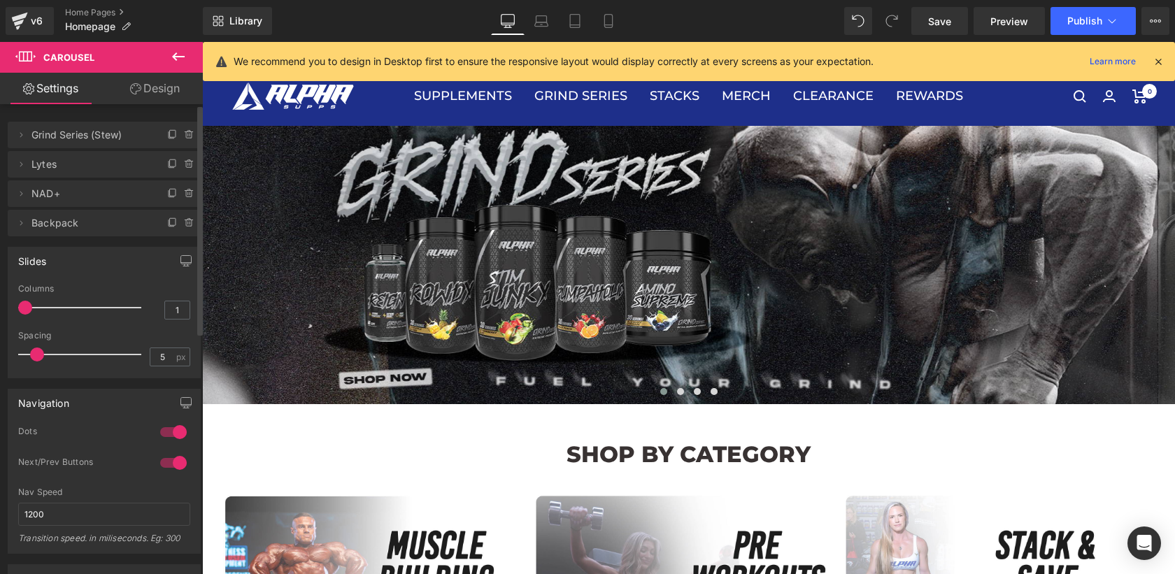
click at [626, 20] on div "Library Desktop Desktop Laptop Tablet Mobile Save Preview Publish Scheduled Vie…" at bounding box center [689, 21] width 972 height 28
click at [612, 20] on icon at bounding box center [608, 21] width 8 height 13
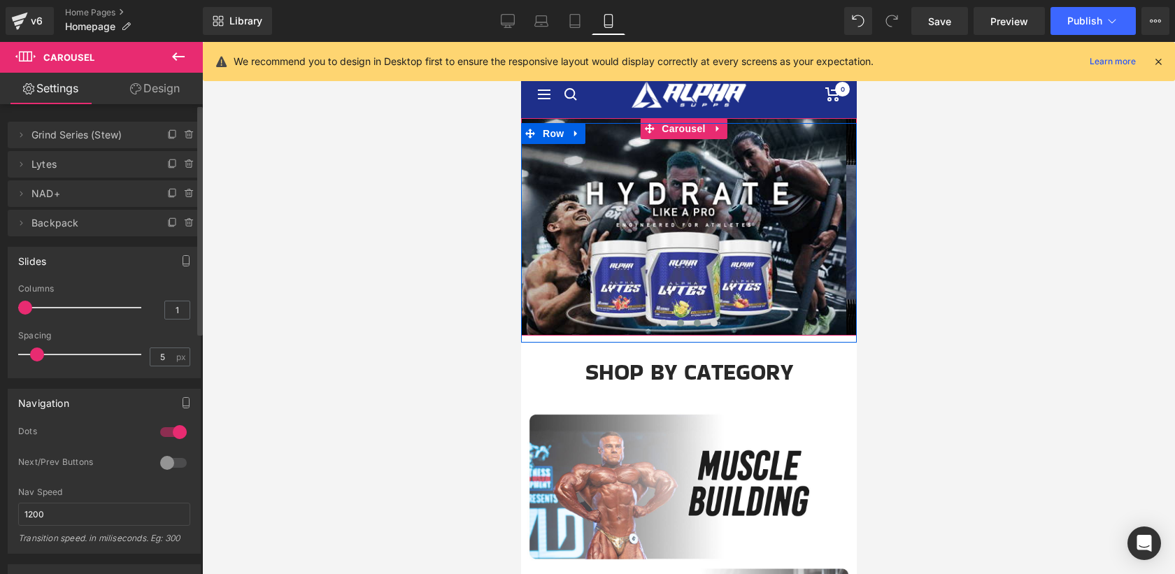
click at [676, 324] on span at bounding box center [679, 323] width 7 height 7
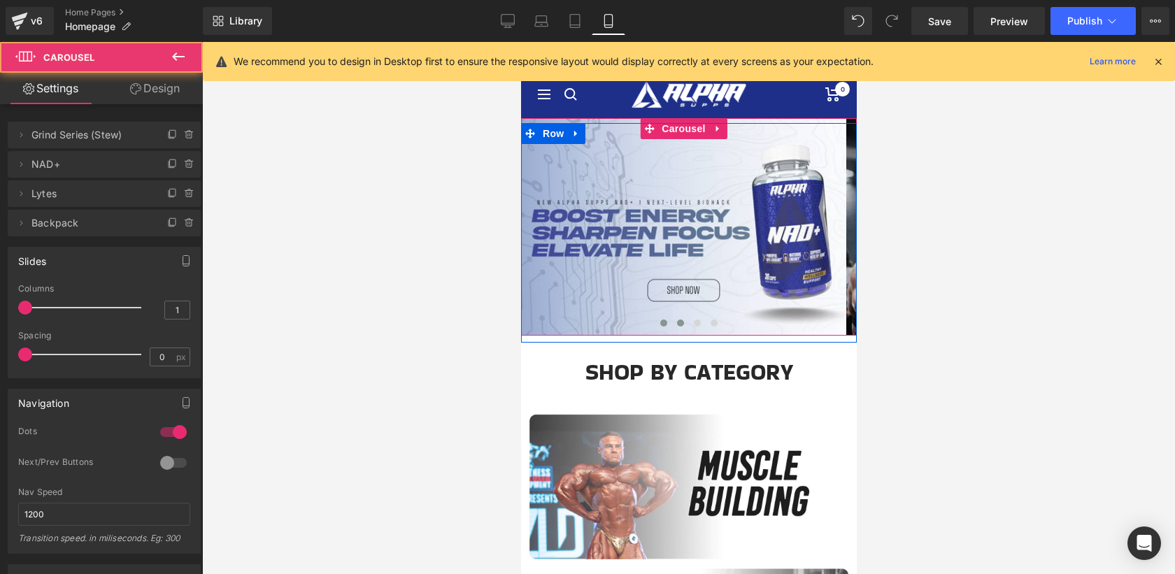
click at [662, 322] on button at bounding box center [663, 323] width 17 height 14
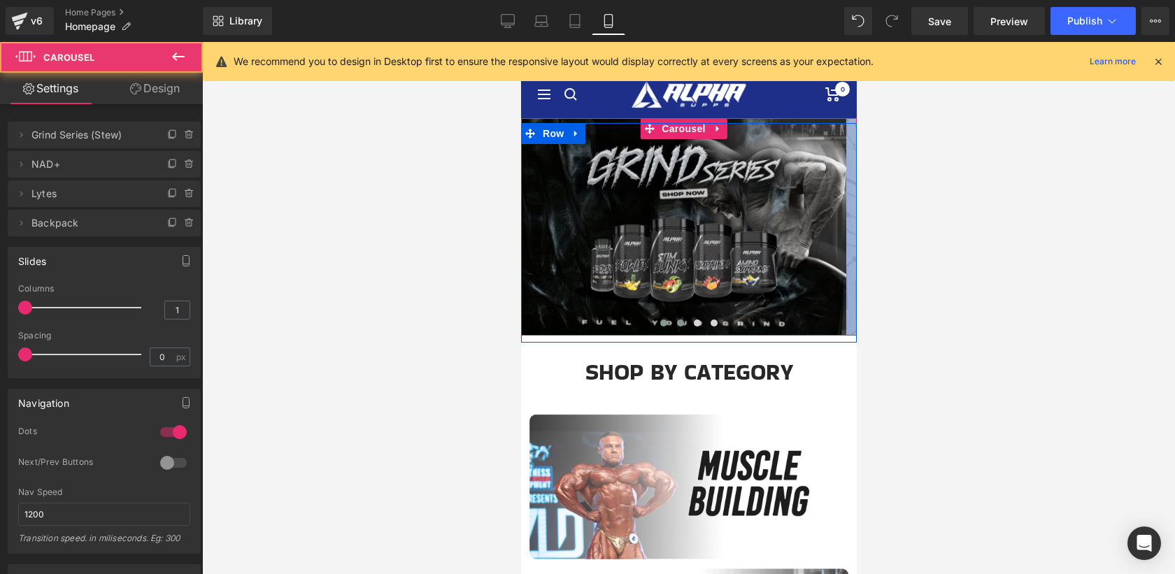
click at [676, 322] on span at bounding box center [679, 323] width 7 height 7
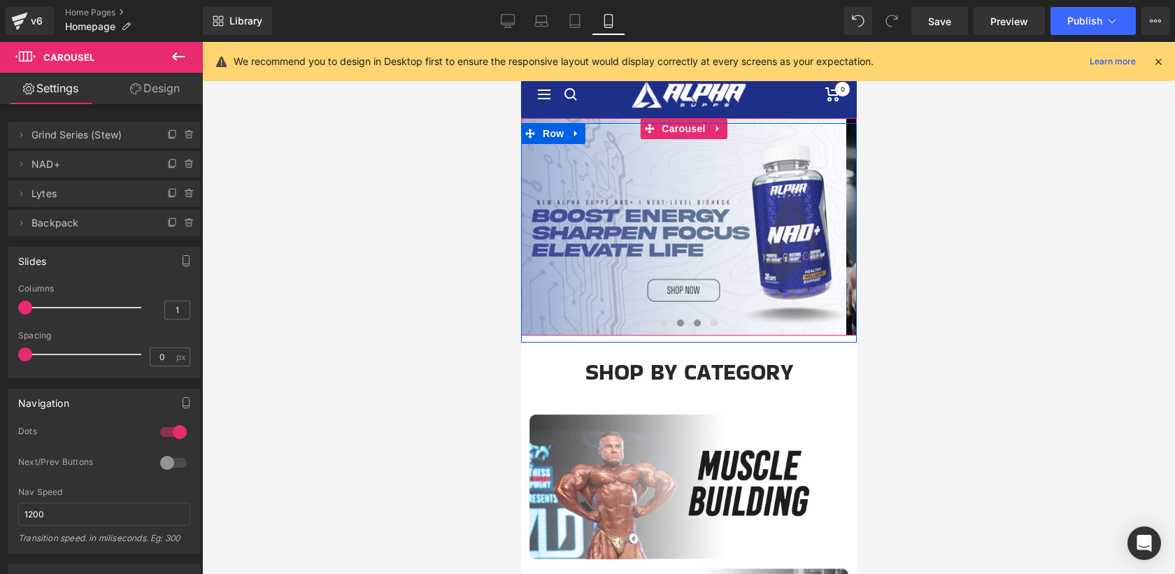
click at [696, 322] on button at bounding box center [696, 323] width 17 height 14
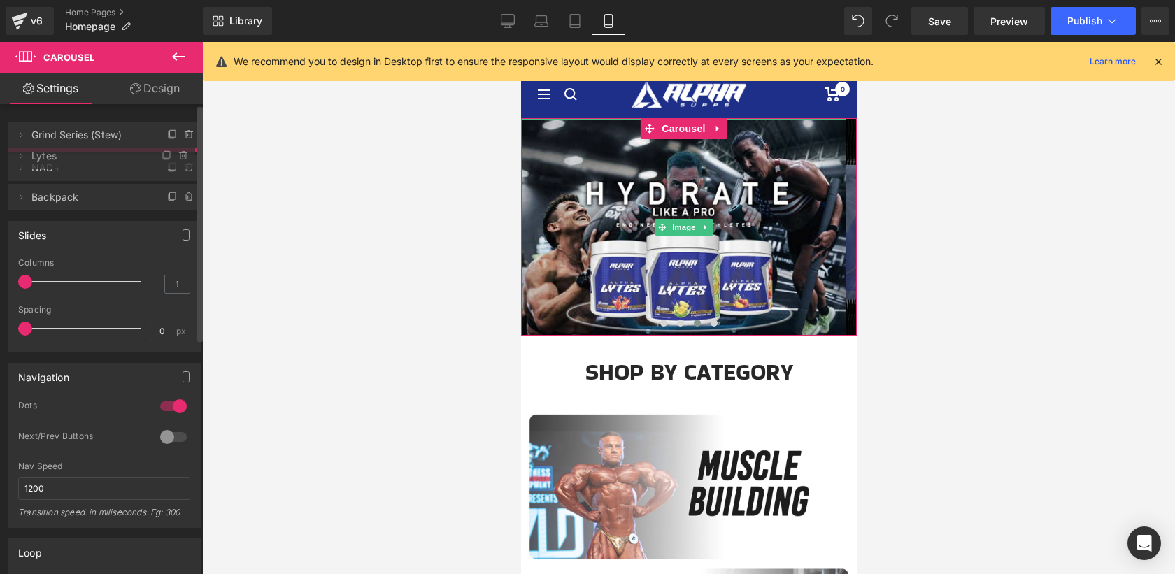
drag, startPoint x: 94, startPoint y: 198, endPoint x: 94, endPoint y: 161, distance: 37.1
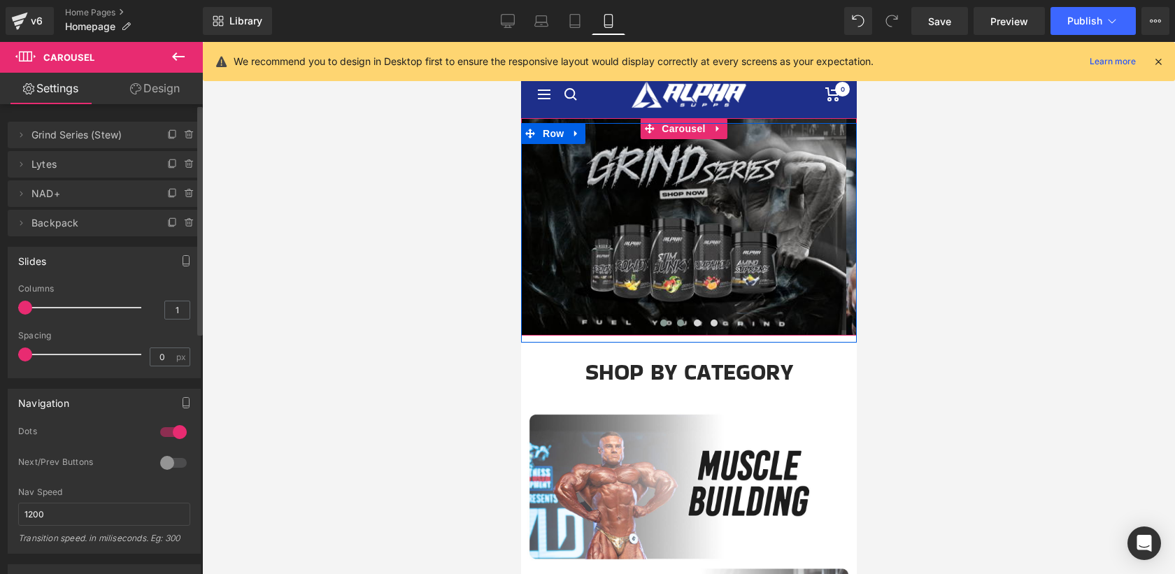
click at [676, 325] on span at bounding box center [679, 323] width 7 height 7
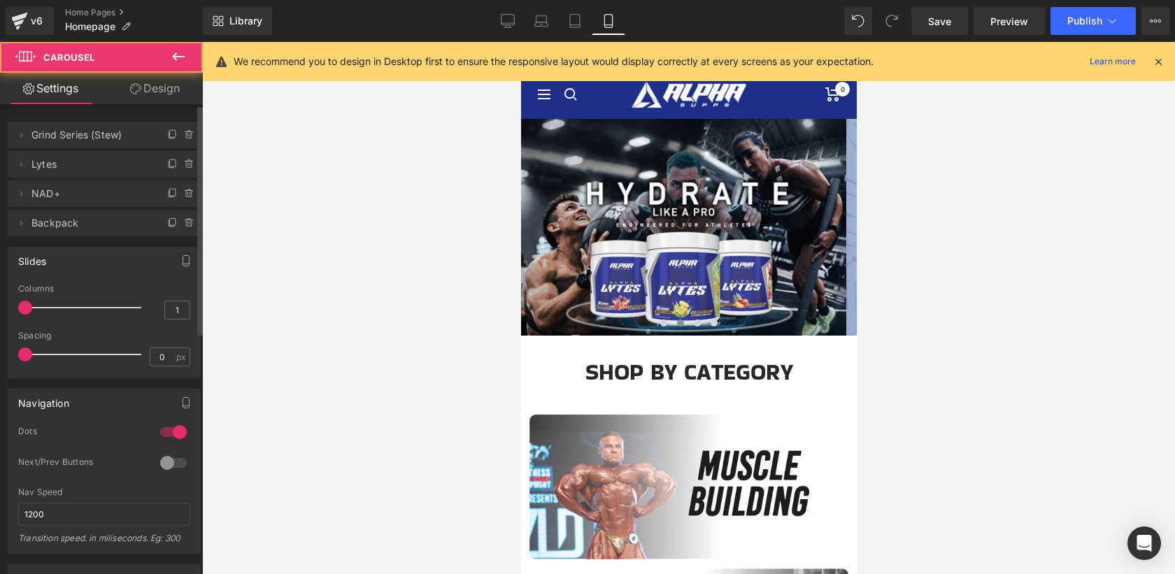
click at [436, 301] on div at bounding box center [688, 308] width 973 height 532
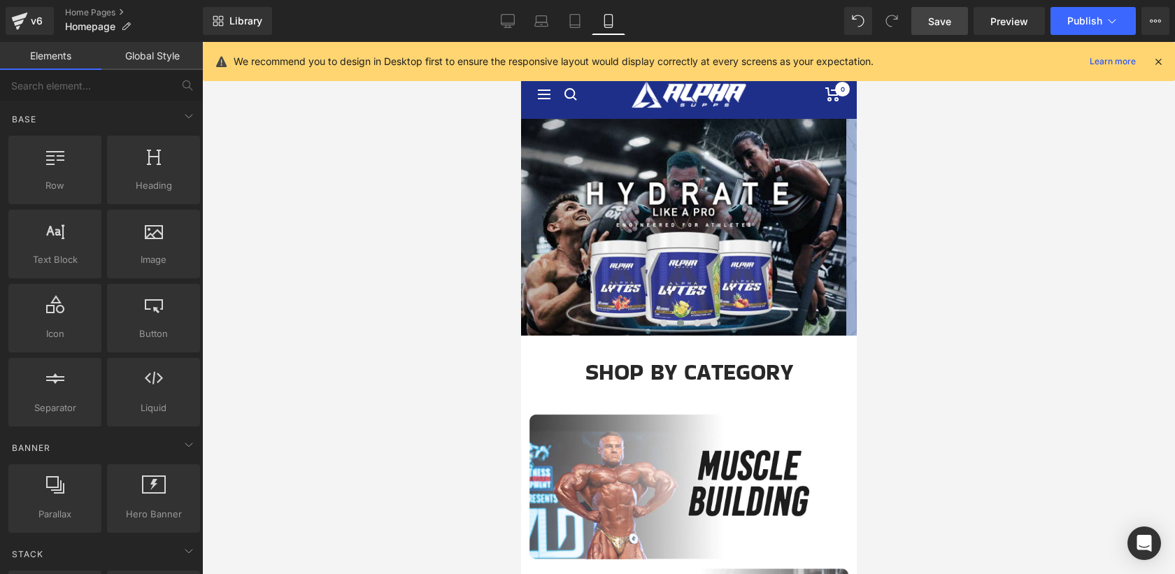
click at [940, 32] on link "Save" at bounding box center [939, 21] width 57 height 28
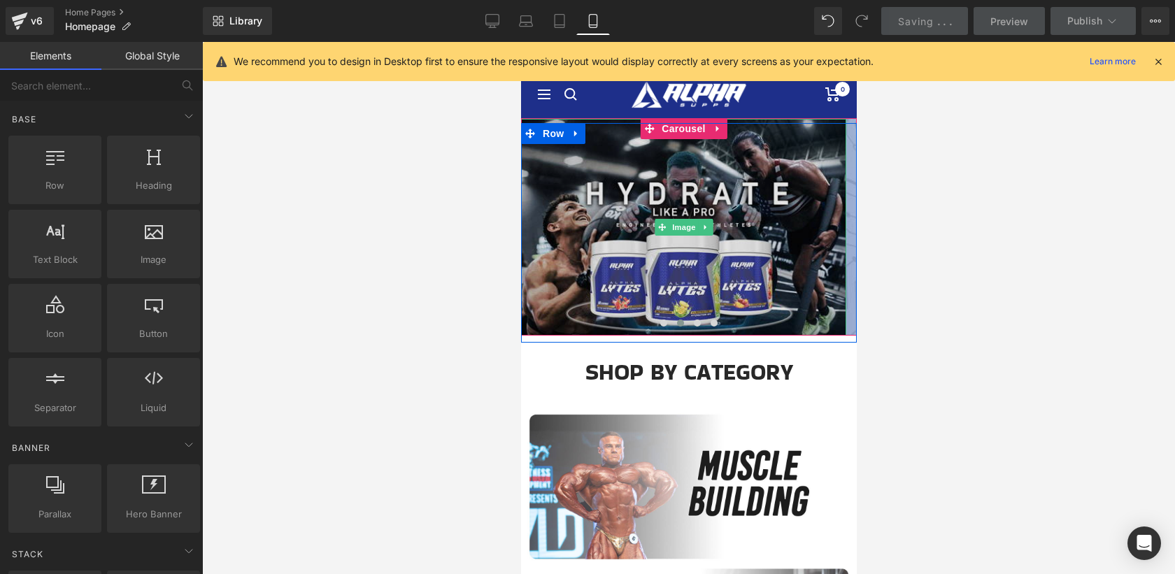
click at [685, 191] on img at bounding box center [682, 227] width 325 height 217
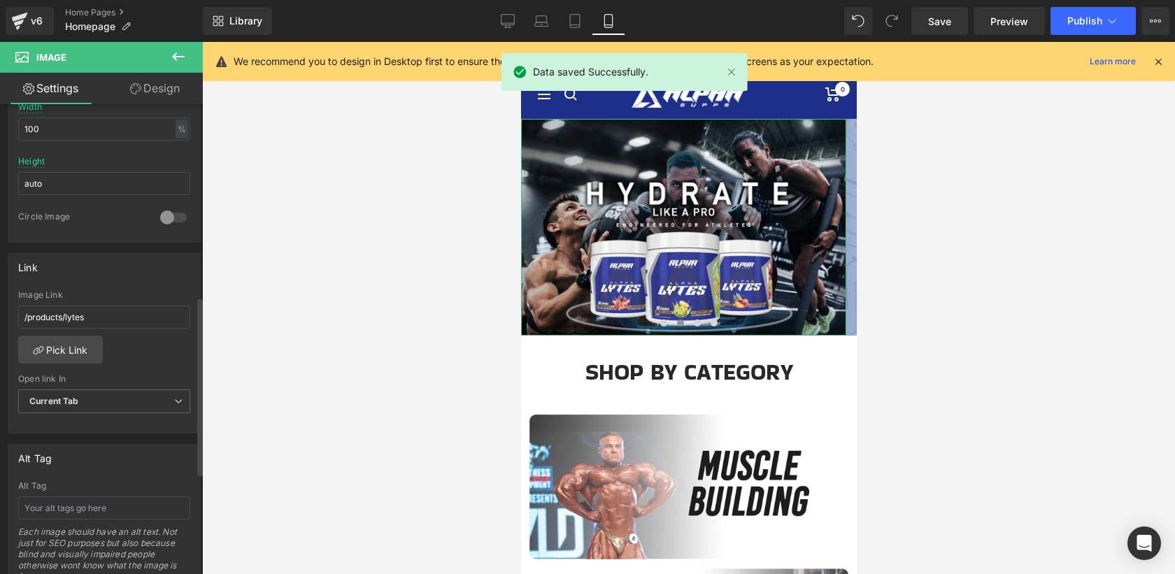
scroll to position [508, 0]
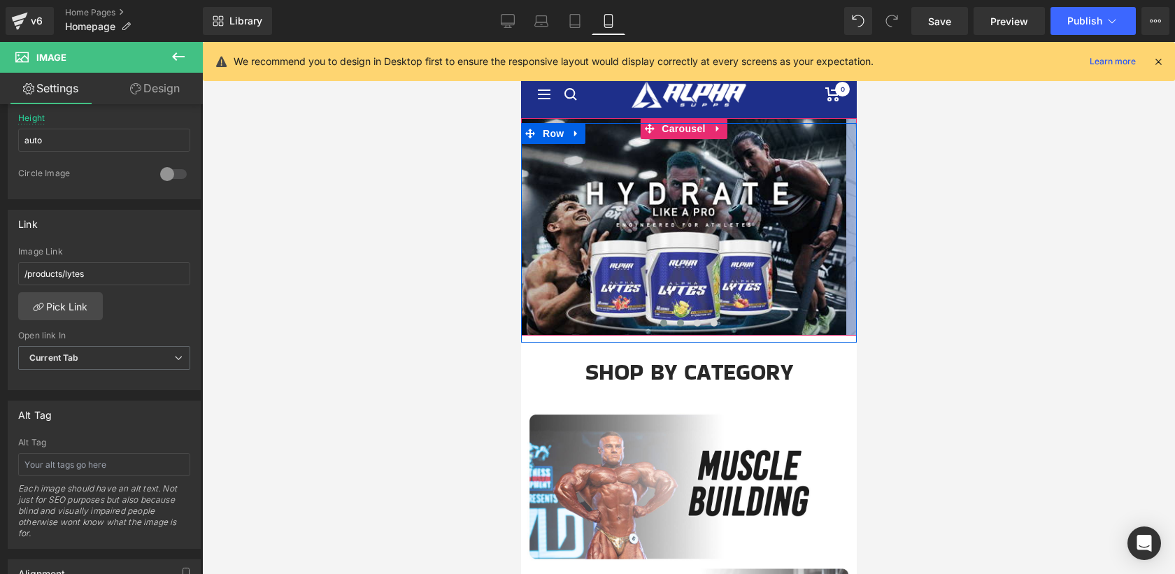
click at [660, 321] on span at bounding box center [663, 323] width 7 height 7
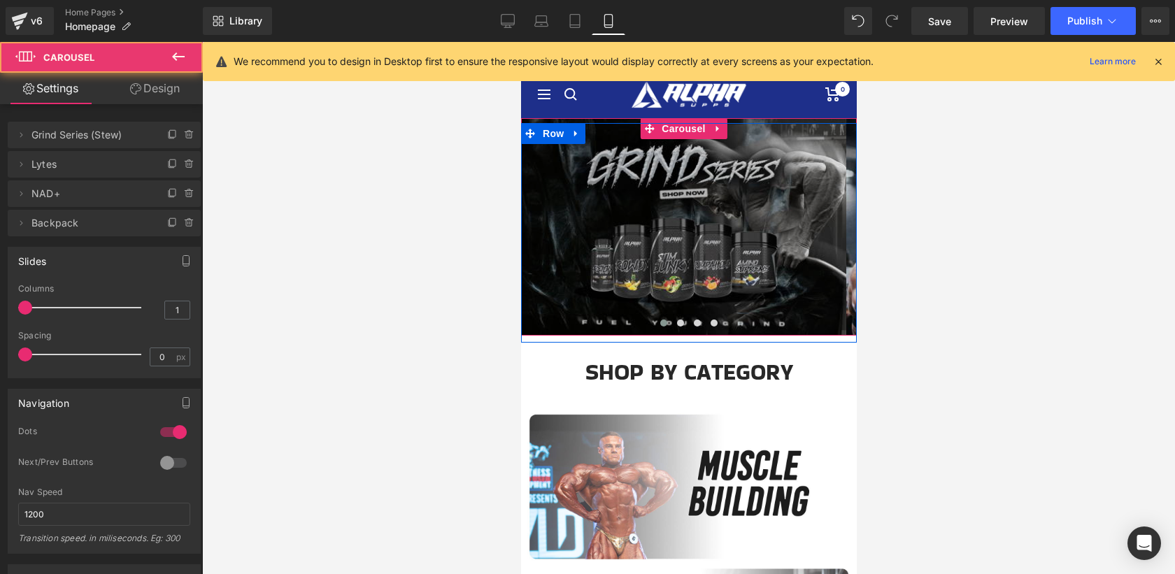
click at [669, 248] on img at bounding box center [682, 227] width 325 height 217
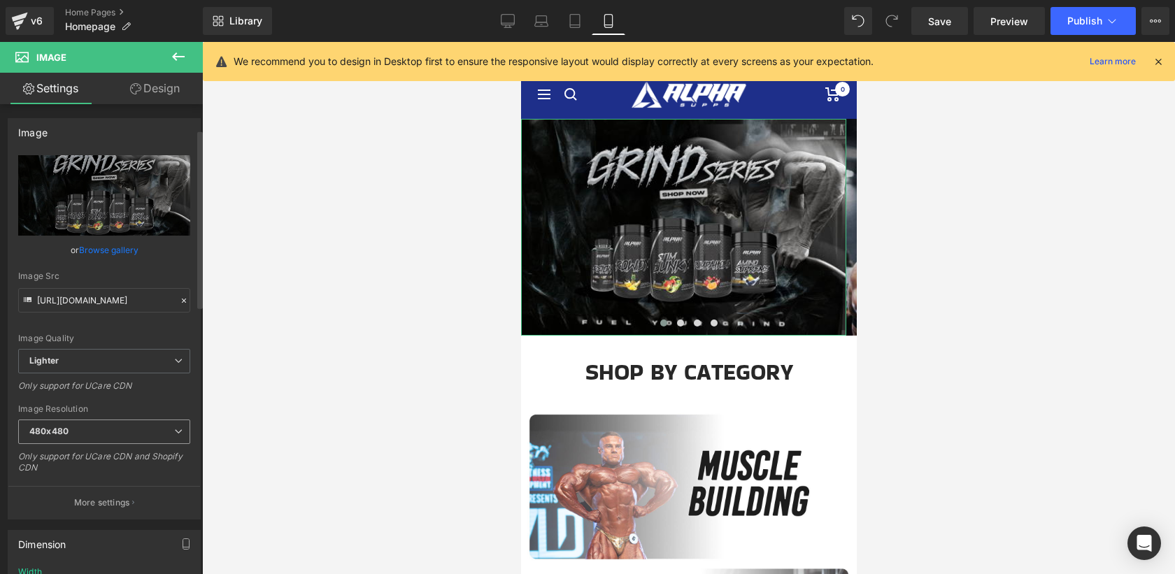
scroll to position [417, 0]
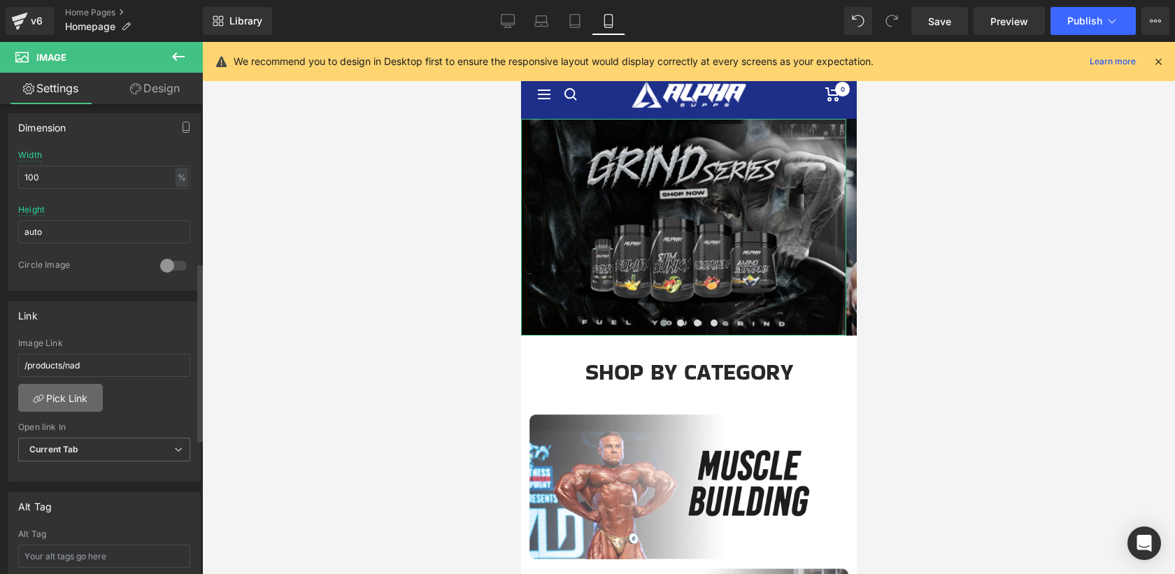
click at [73, 399] on link "Pick Link" at bounding box center [60, 398] width 85 height 28
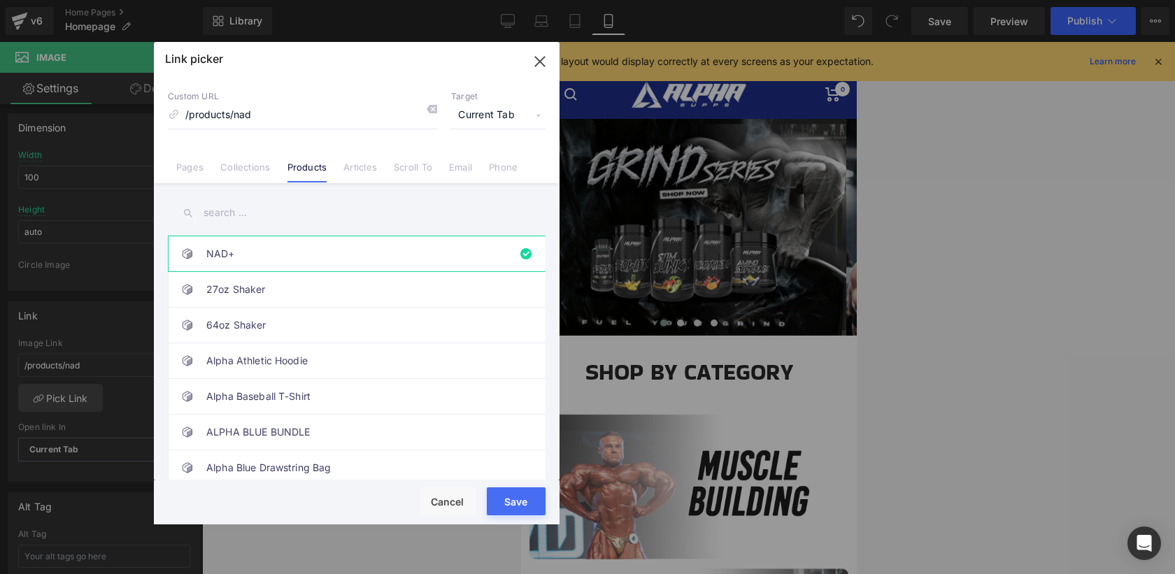
click at [241, 169] on link "Collections" at bounding box center [245, 172] width 50 height 21
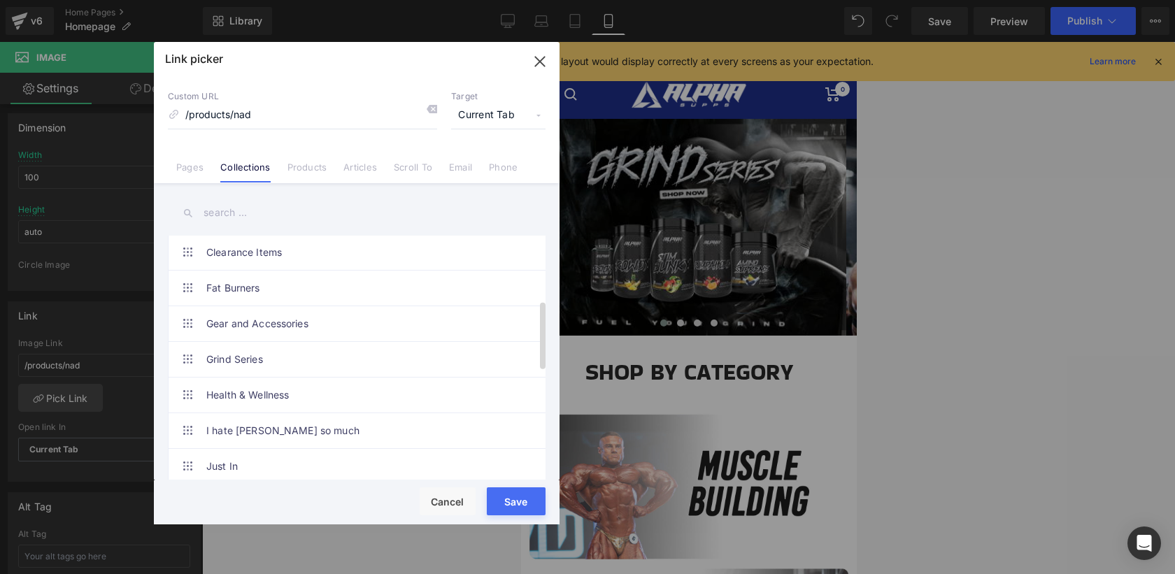
scroll to position [233, 0]
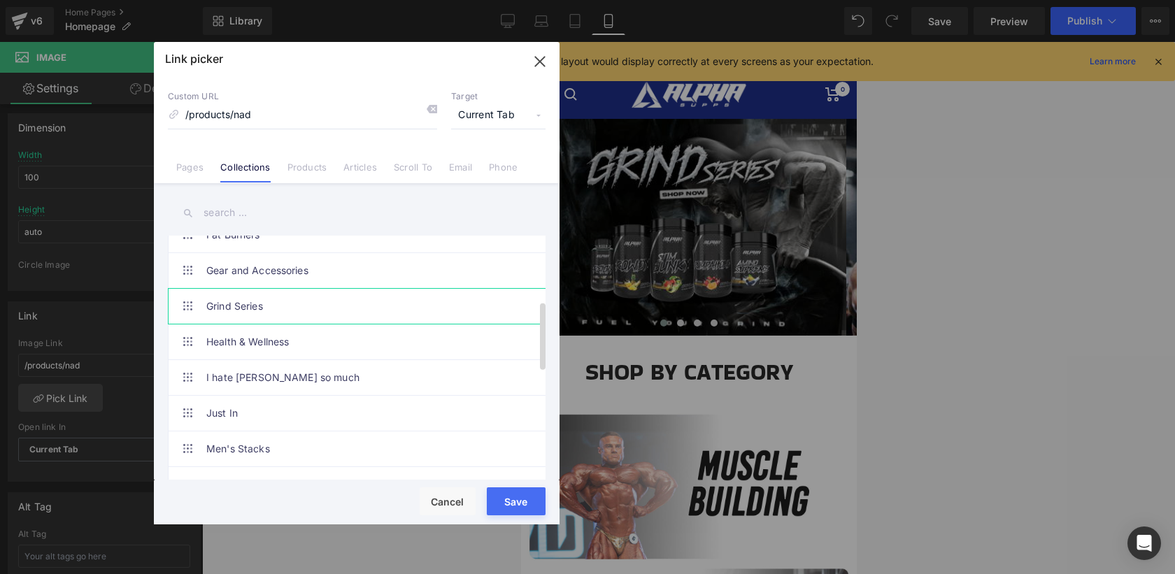
click at [308, 298] on link "Grind Series" at bounding box center [360, 306] width 308 height 35
click at [509, 508] on button "Save" at bounding box center [516, 501] width 59 height 28
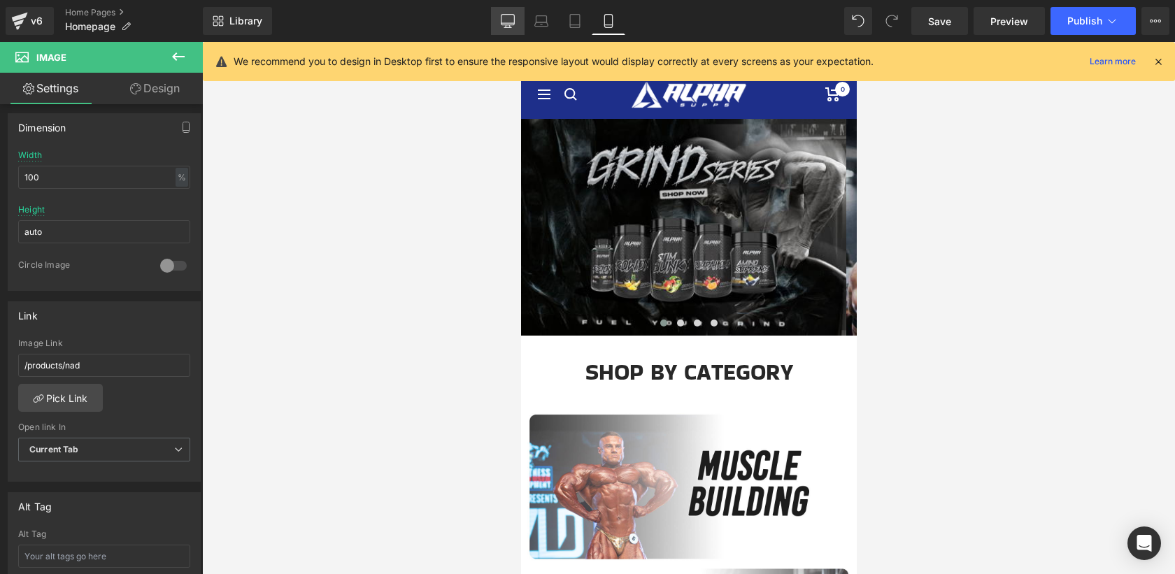
click at [513, 22] on icon at bounding box center [508, 21] width 14 height 14
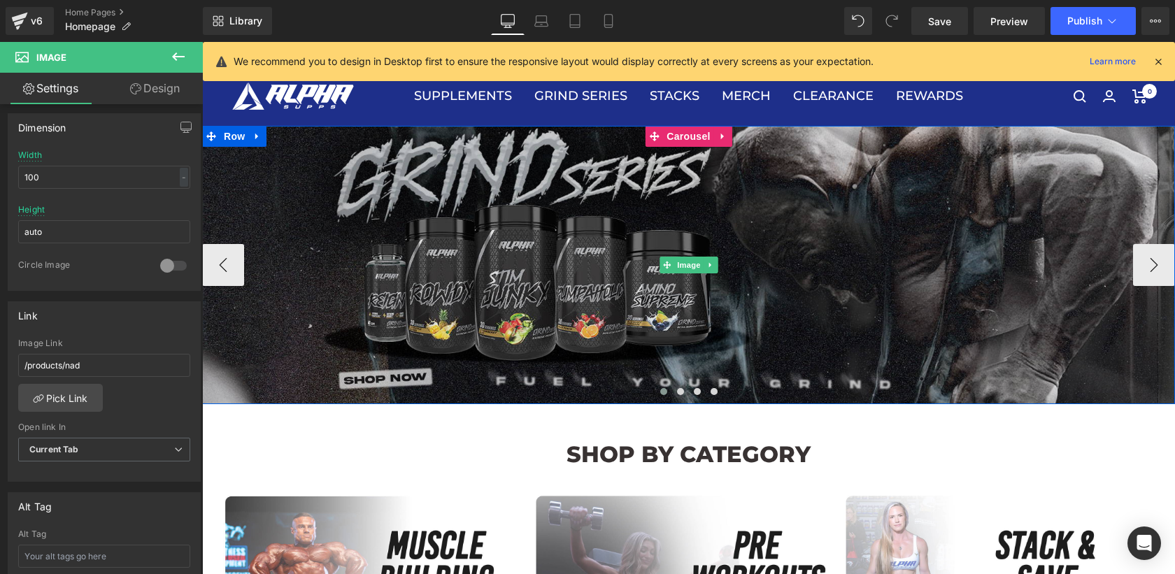
click at [695, 299] on img at bounding box center [688, 265] width 973 height 278
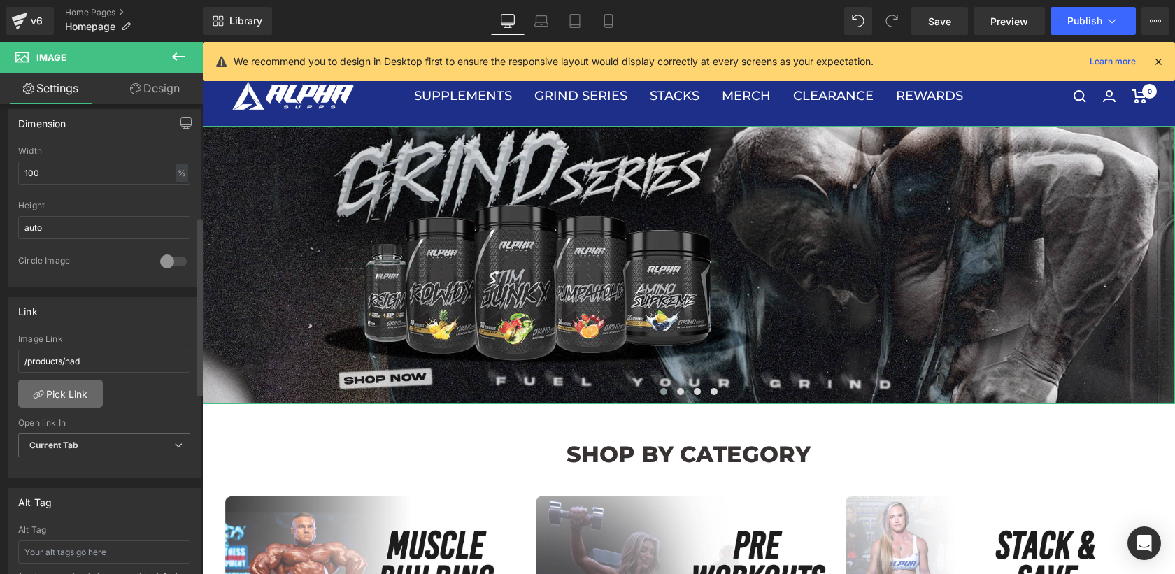
scroll to position [432, 0]
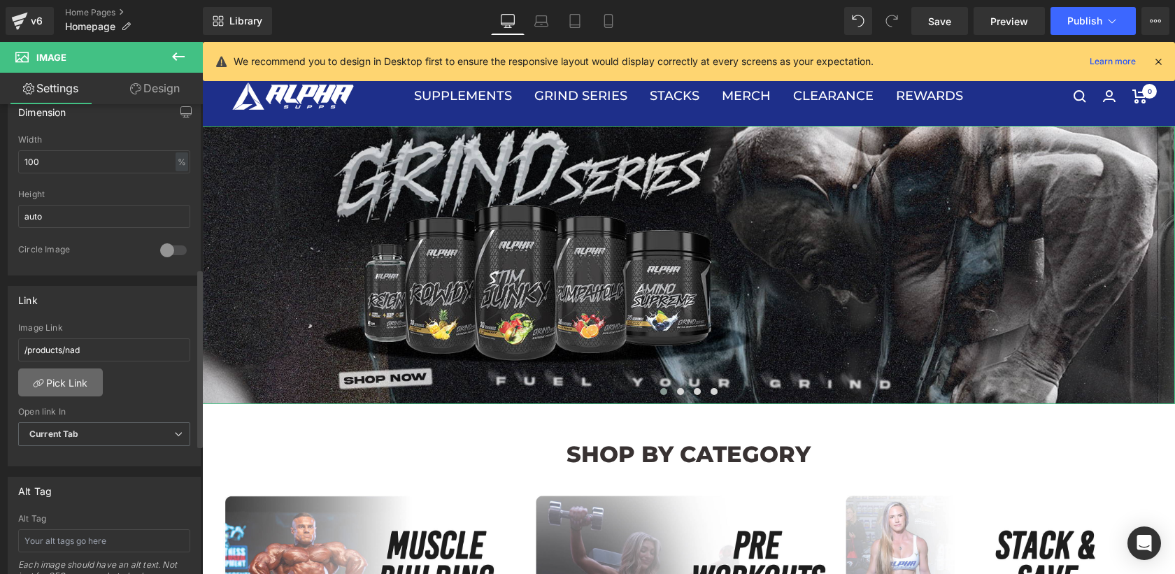
click at [73, 384] on link "Pick Link" at bounding box center [60, 383] width 85 height 28
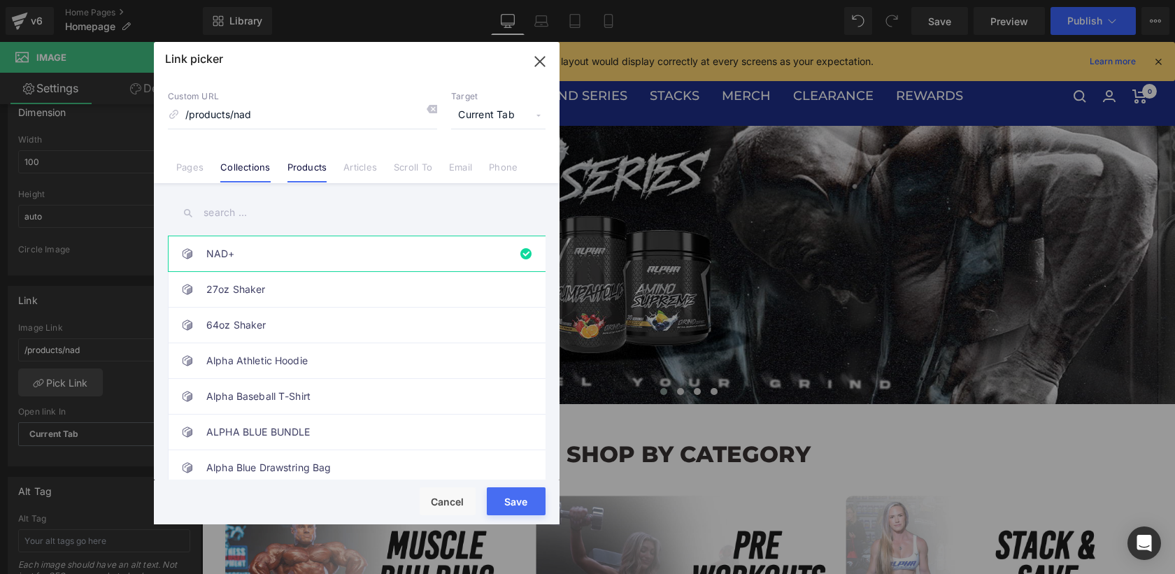
click at [244, 171] on link "Collections" at bounding box center [245, 172] width 50 height 21
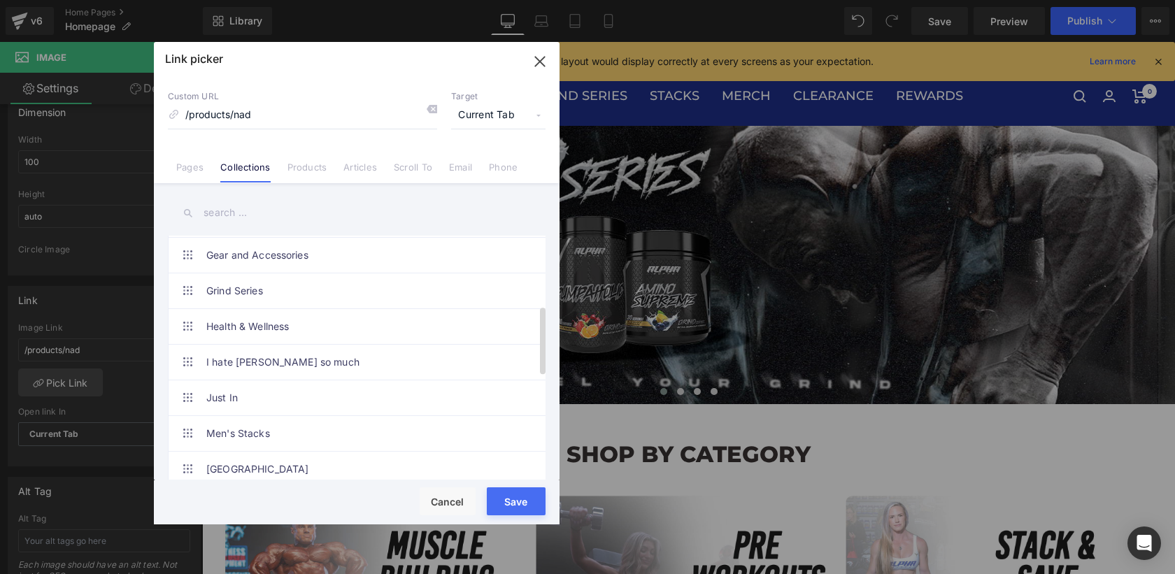
scroll to position [250, 0]
click at [347, 297] on link "Grind Series" at bounding box center [360, 289] width 308 height 35
drag, startPoint x: 505, startPoint y: 498, endPoint x: 303, endPoint y: 456, distance: 206.4
click at [505, 498] on button "Save" at bounding box center [516, 501] width 59 height 28
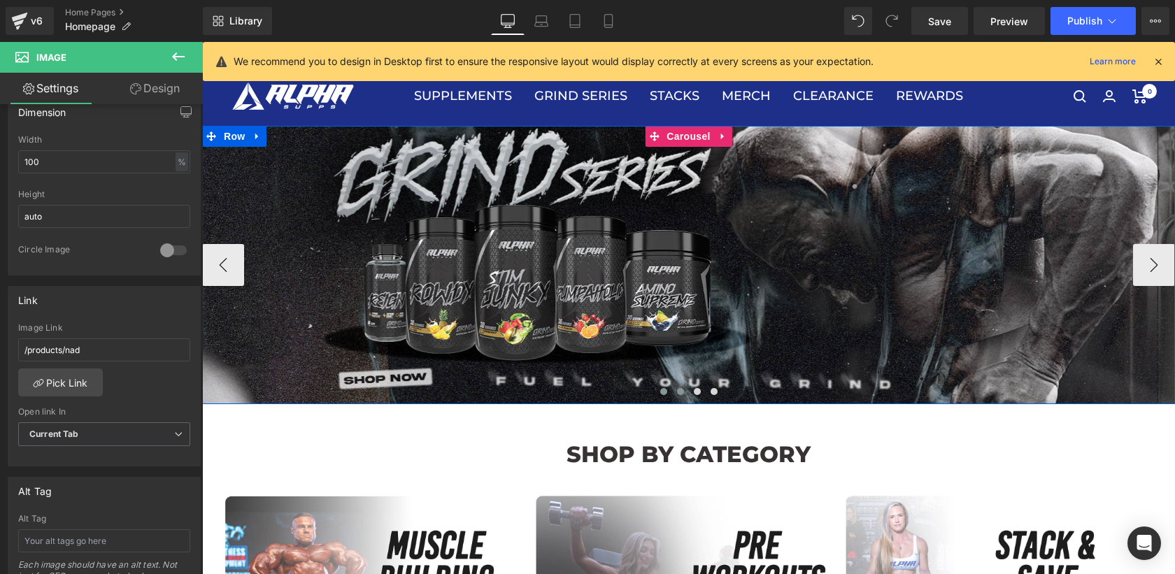
click at [677, 392] on span at bounding box center [680, 391] width 7 height 7
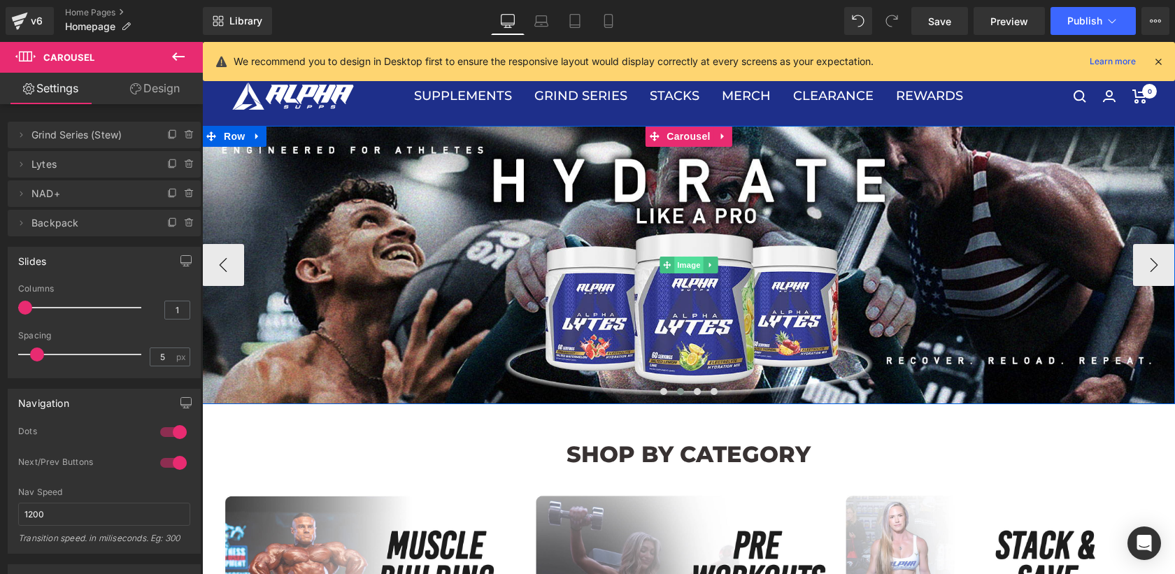
click at [678, 271] on span "Image" at bounding box center [688, 265] width 29 height 17
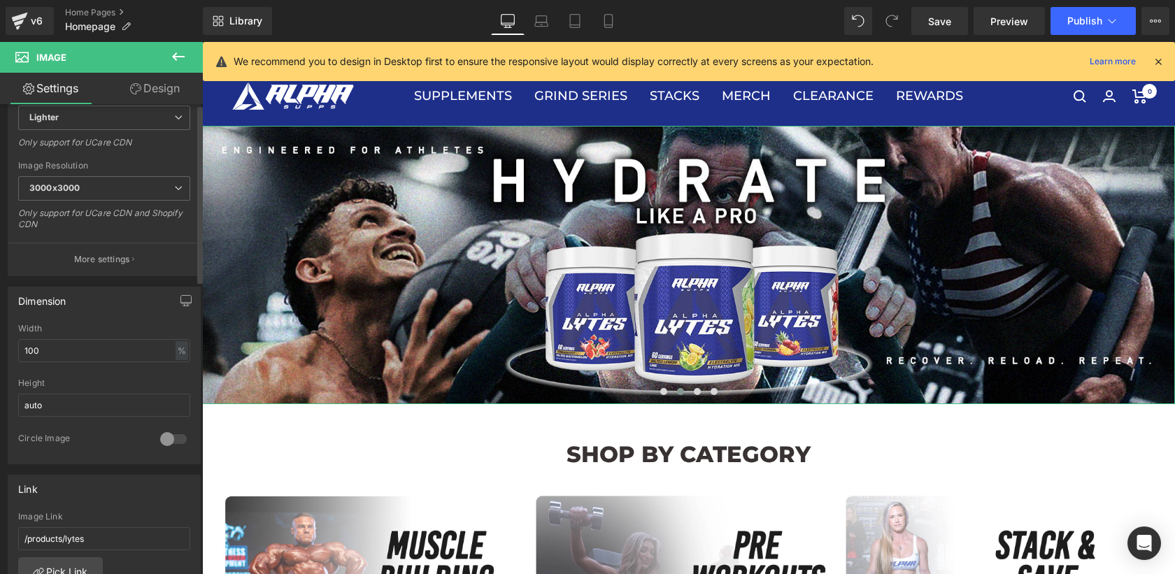
scroll to position [0, 0]
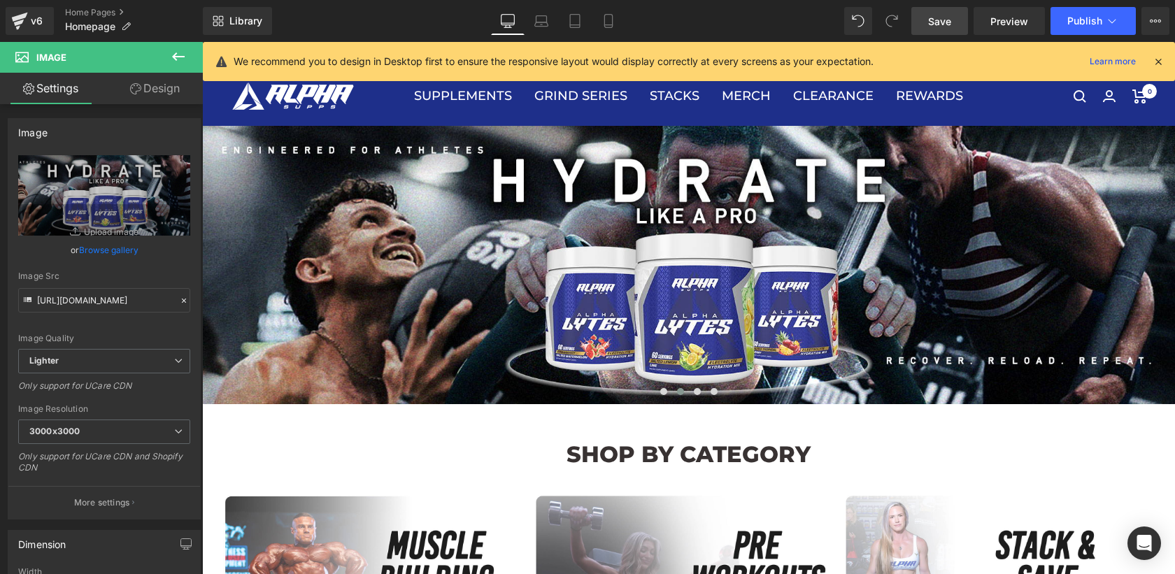
click at [943, 18] on span "Save" at bounding box center [939, 21] width 23 height 15
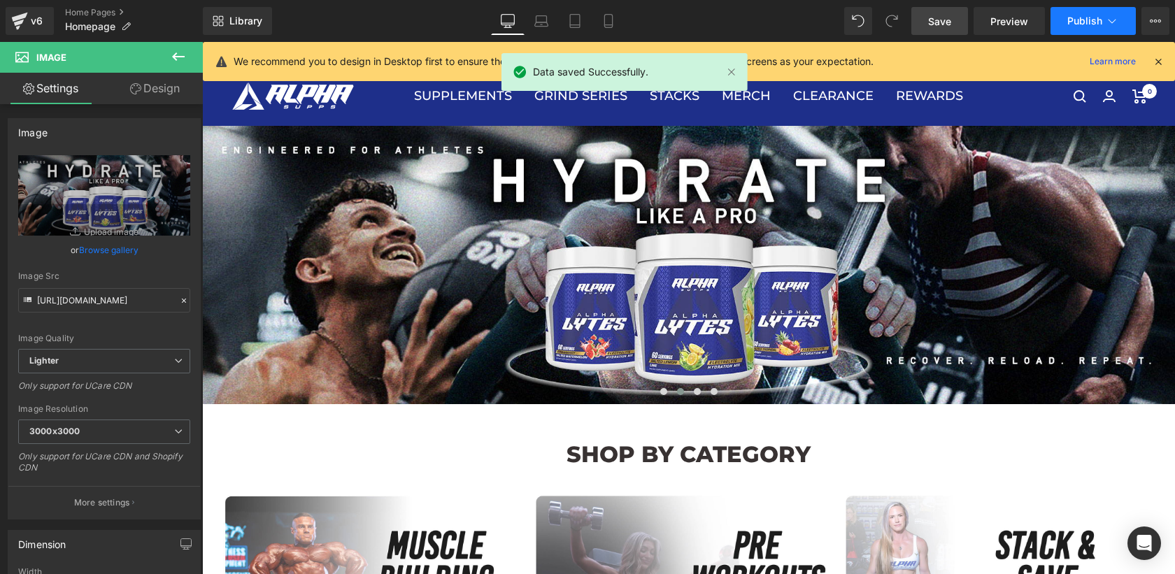
click at [1087, 27] on button "Publish" at bounding box center [1092, 21] width 85 height 28
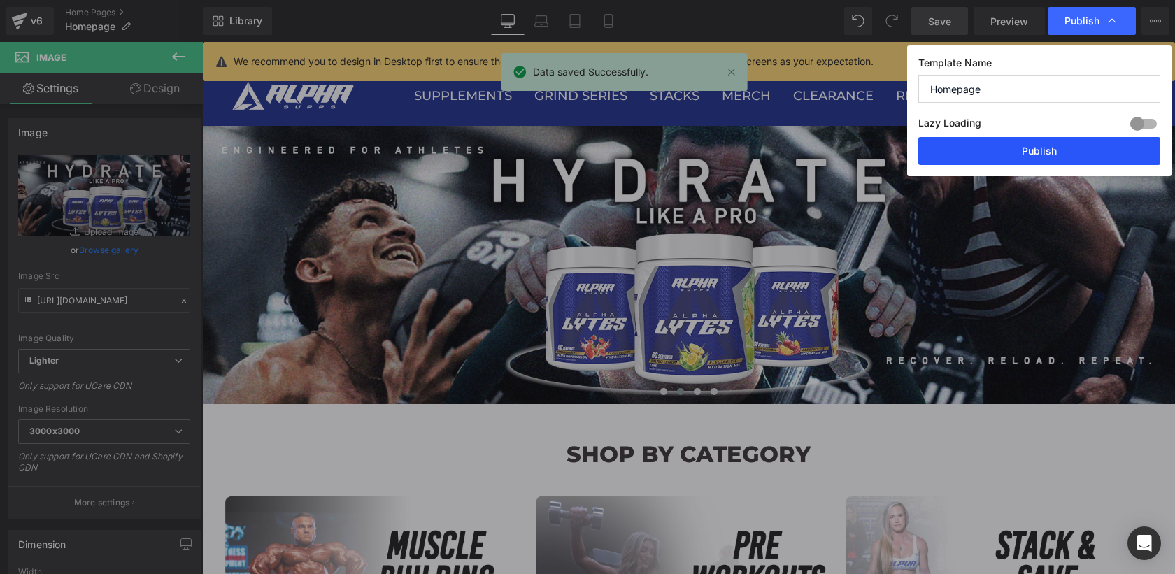
click at [1041, 155] on button "Publish" at bounding box center [1039, 151] width 242 height 28
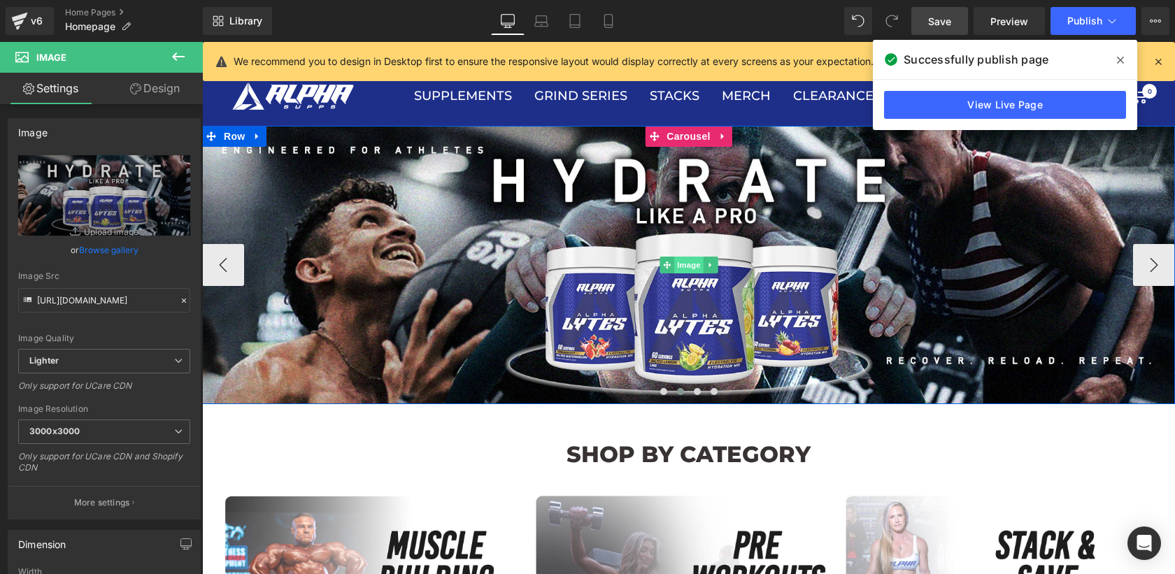
click at [687, 271] on span "Image" at bounding box center [688, 265] width 29 height 17
click at [681, 140] on span "Carousel" at bounding box center [688, 137] width 50 height 21
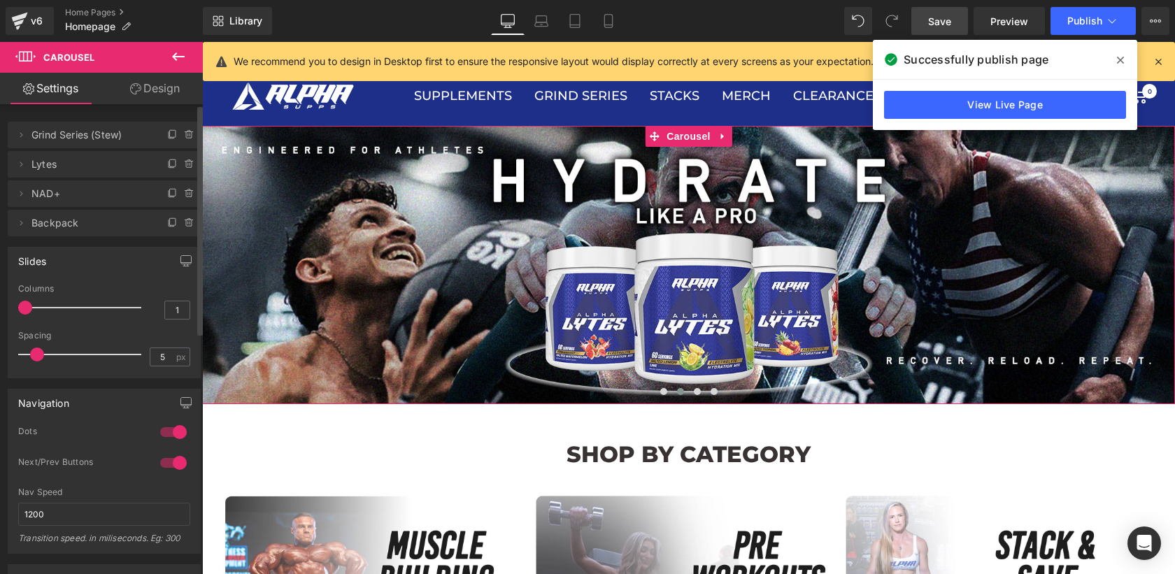
click at [92, 226] on span "Backpack" at bounding box center [89, 223] width 117 height 27
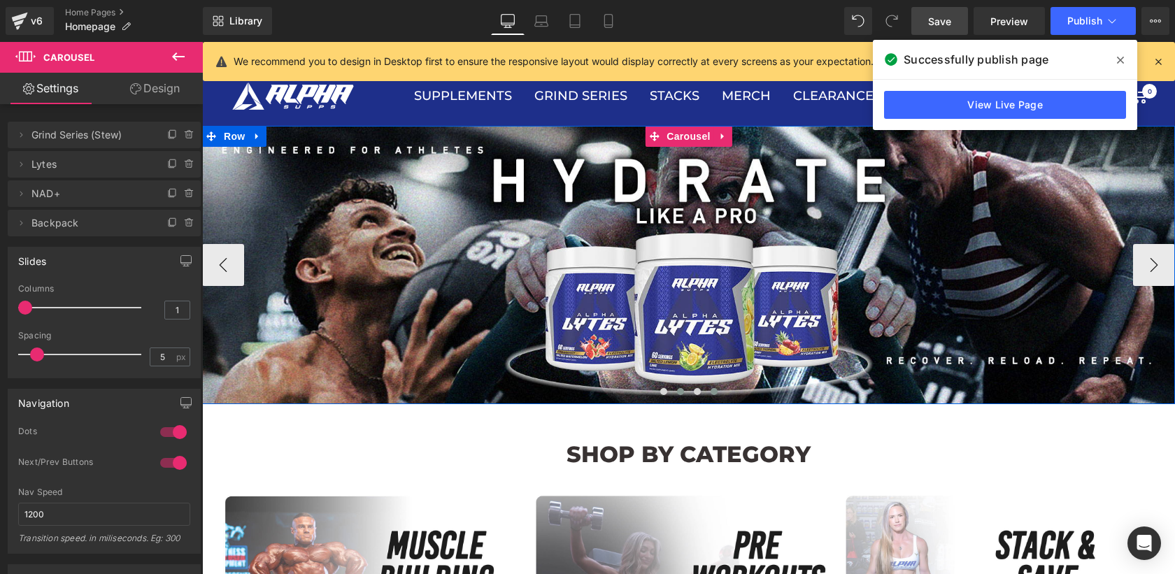
click at [711, 390] on span at bounding box center [714, 391] width 7 height 7
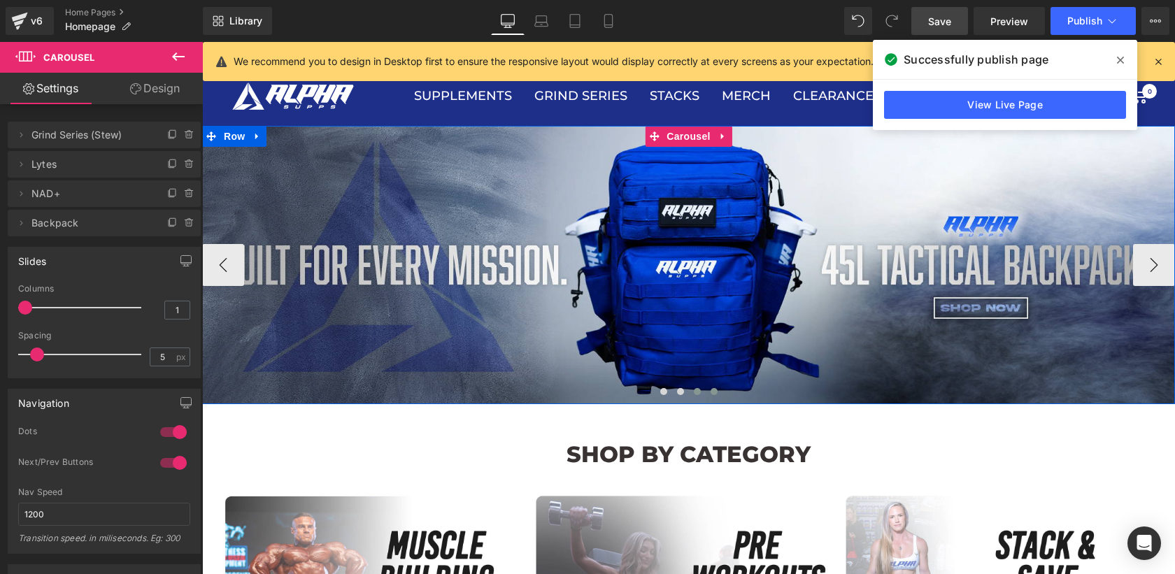
click at [694, 390] on span at bounding box center [697, 391] width 7 height 7
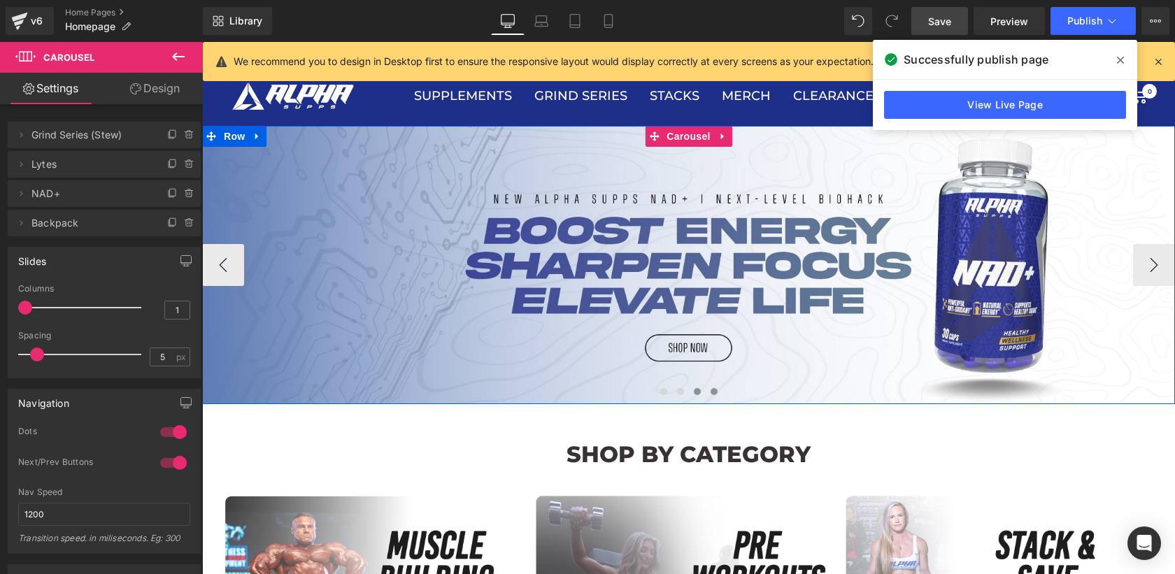
click at [711, 391] on span at bounding box center [714, 391] width 7 height 7
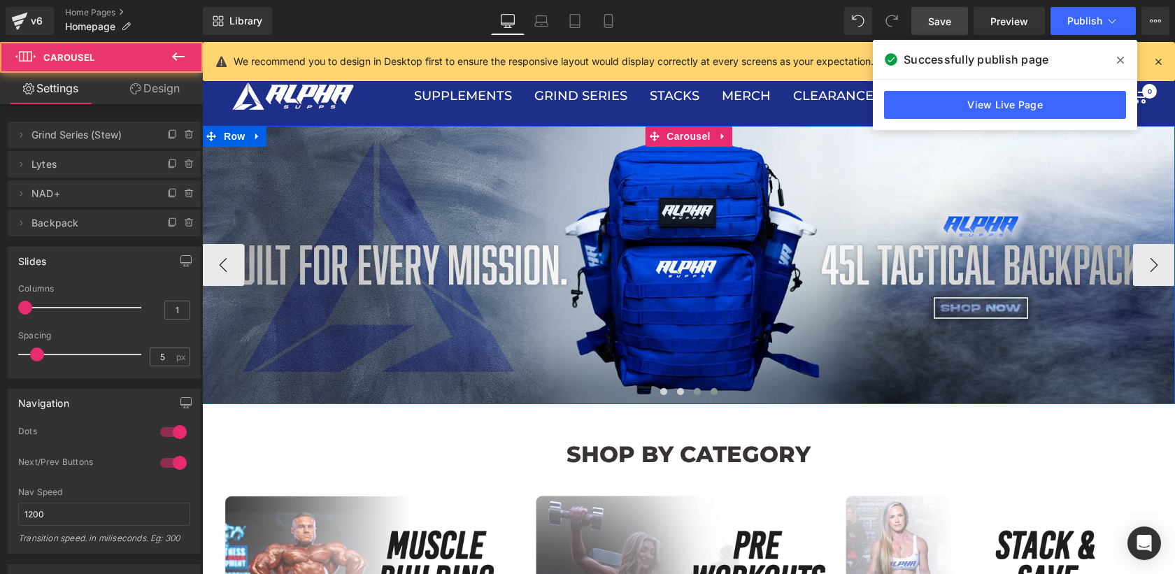
click at [694, 391] on span at bounding box center [697, 391] width 7 height 7
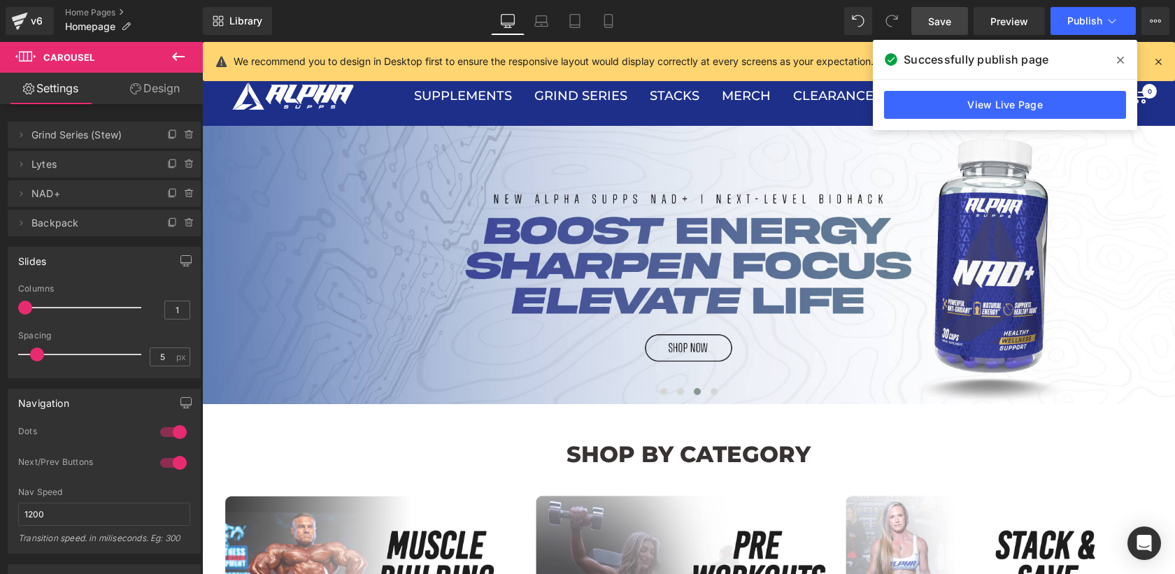
click at [1122, 59] on icon at bounding box center [1120, 60] width 7 height 11
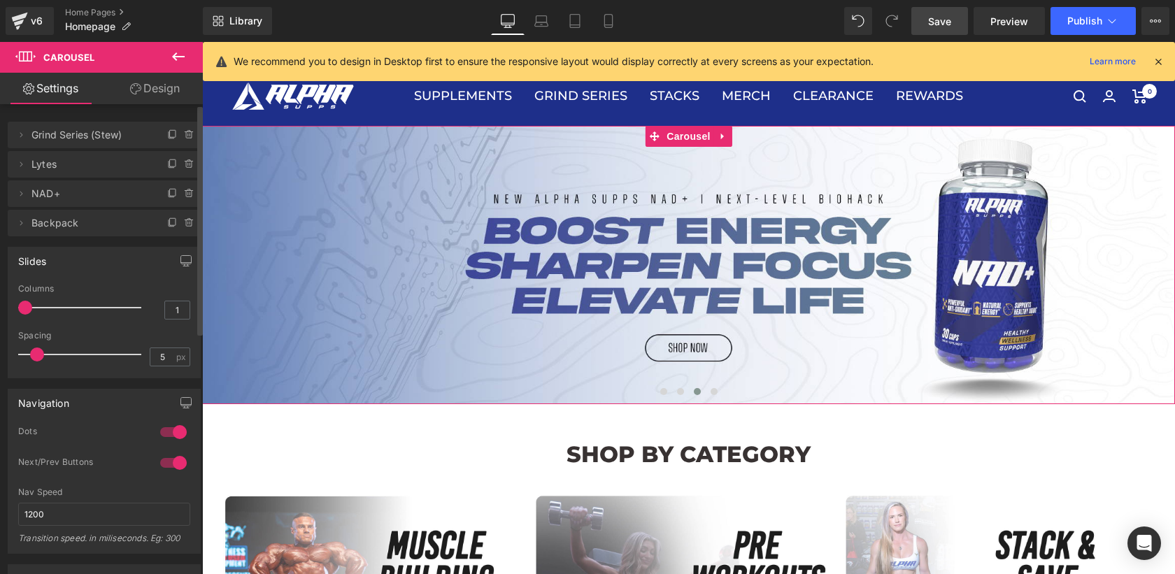
click at [111, 224] on span "Backpack" at bounding box center [89, 223] width 117 height 27
